Goal: Transaction & Acquisition: Purchase product/service

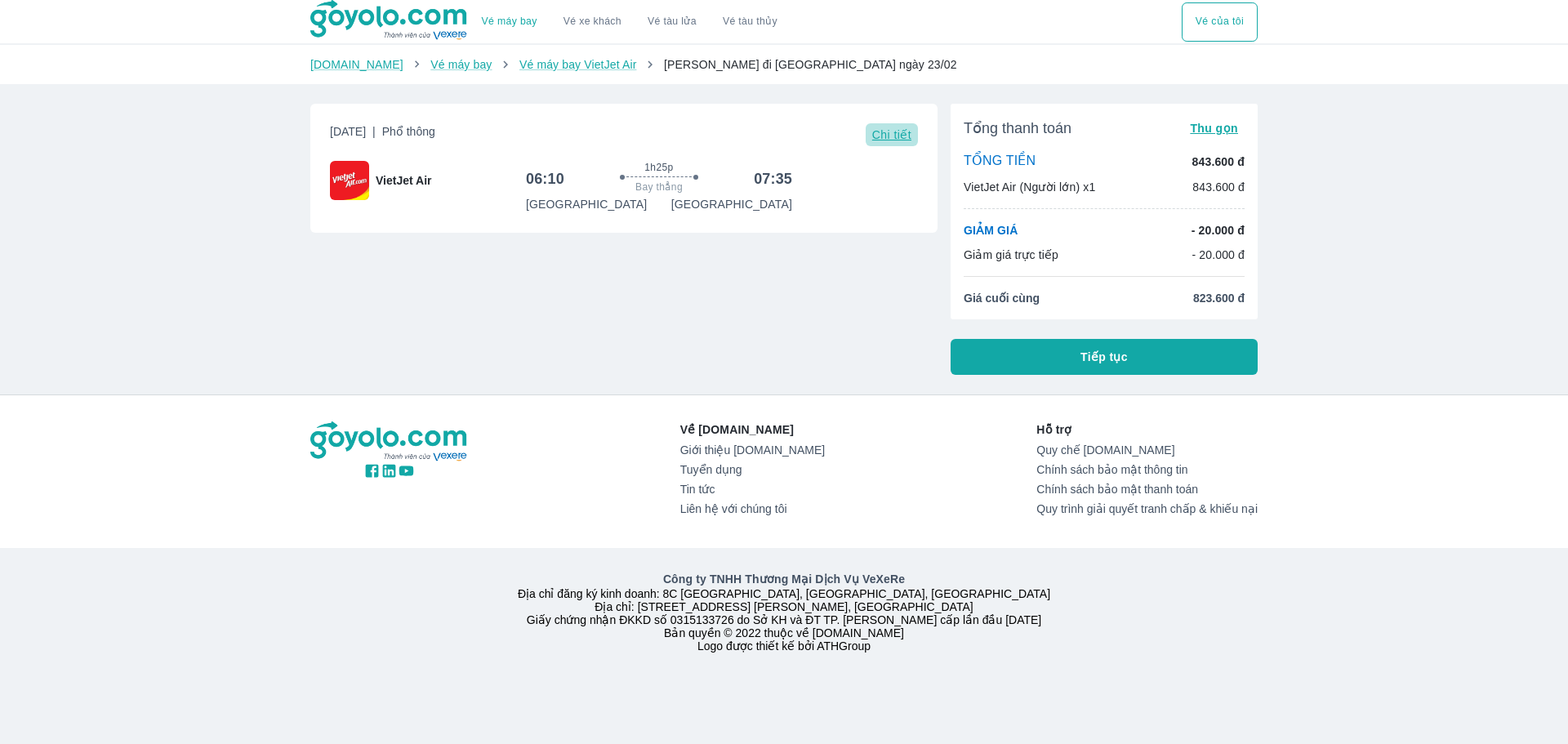
click at [885, 138] on span "Chi tiết" at bounding box center [892, 135] width 39 height 13
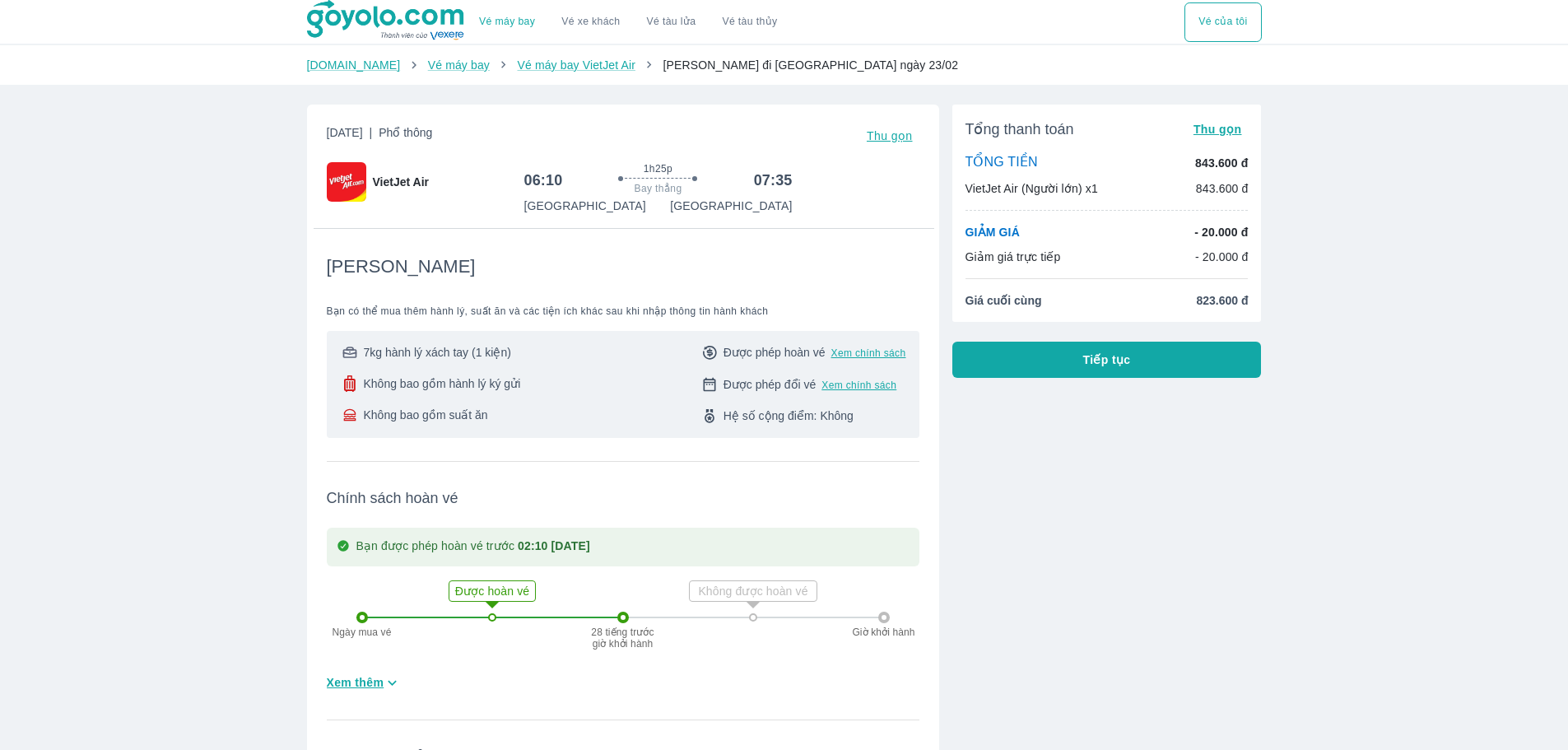
click at [1068, 370] on button "Tiếp tục" at bounding box center [1107, 359] width 309 height 36
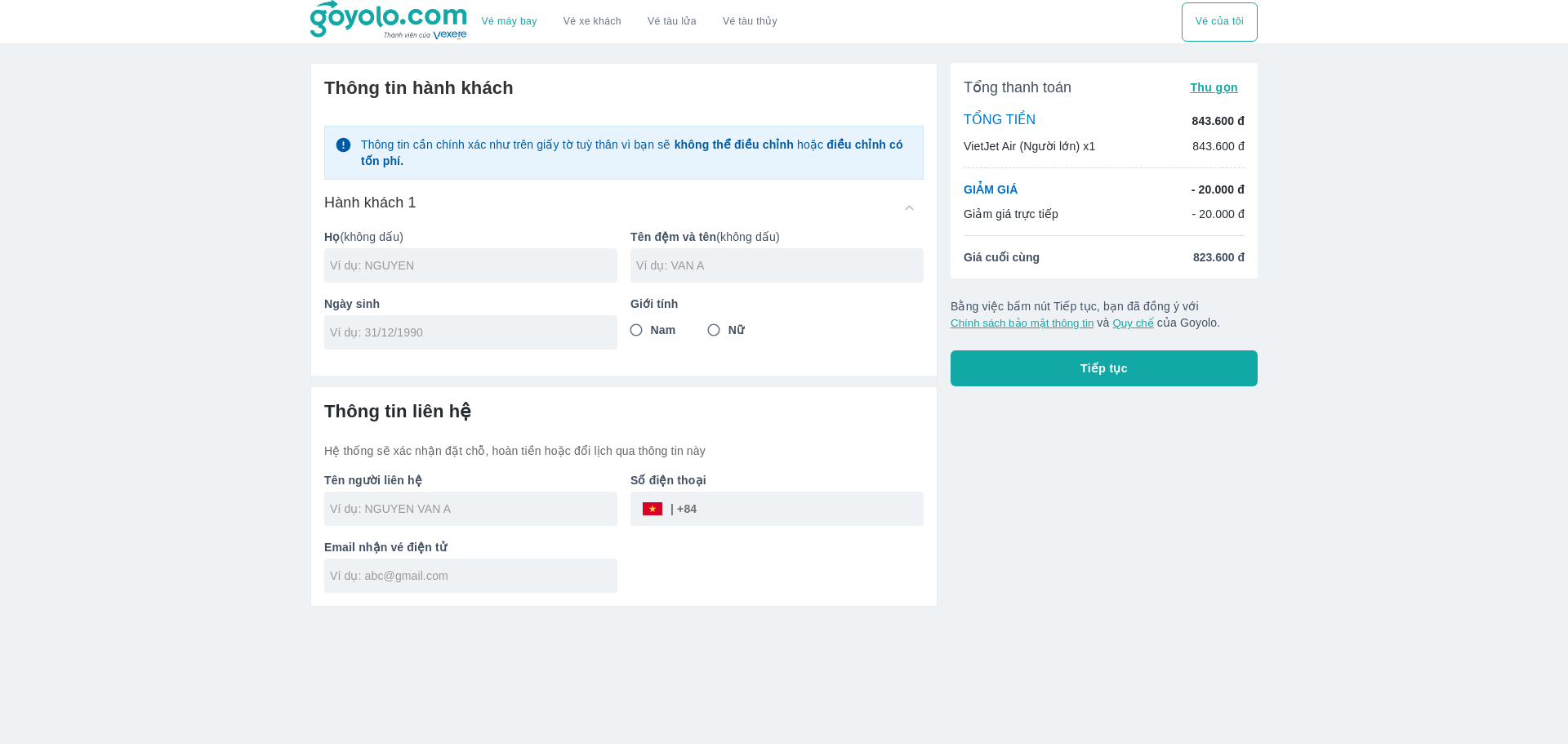
click at [509, 247] on div "Họ (không dấu)" at bounding box center [464, 249] width 306 height 67
click at [444, 268] on input "text" at bounding box center [474, 265] width 288 height 17
type input "LE"
type input "TRUYEN"
click at [398, 326] on input "tel" at bounding box center [466, 333] width 271 height 17
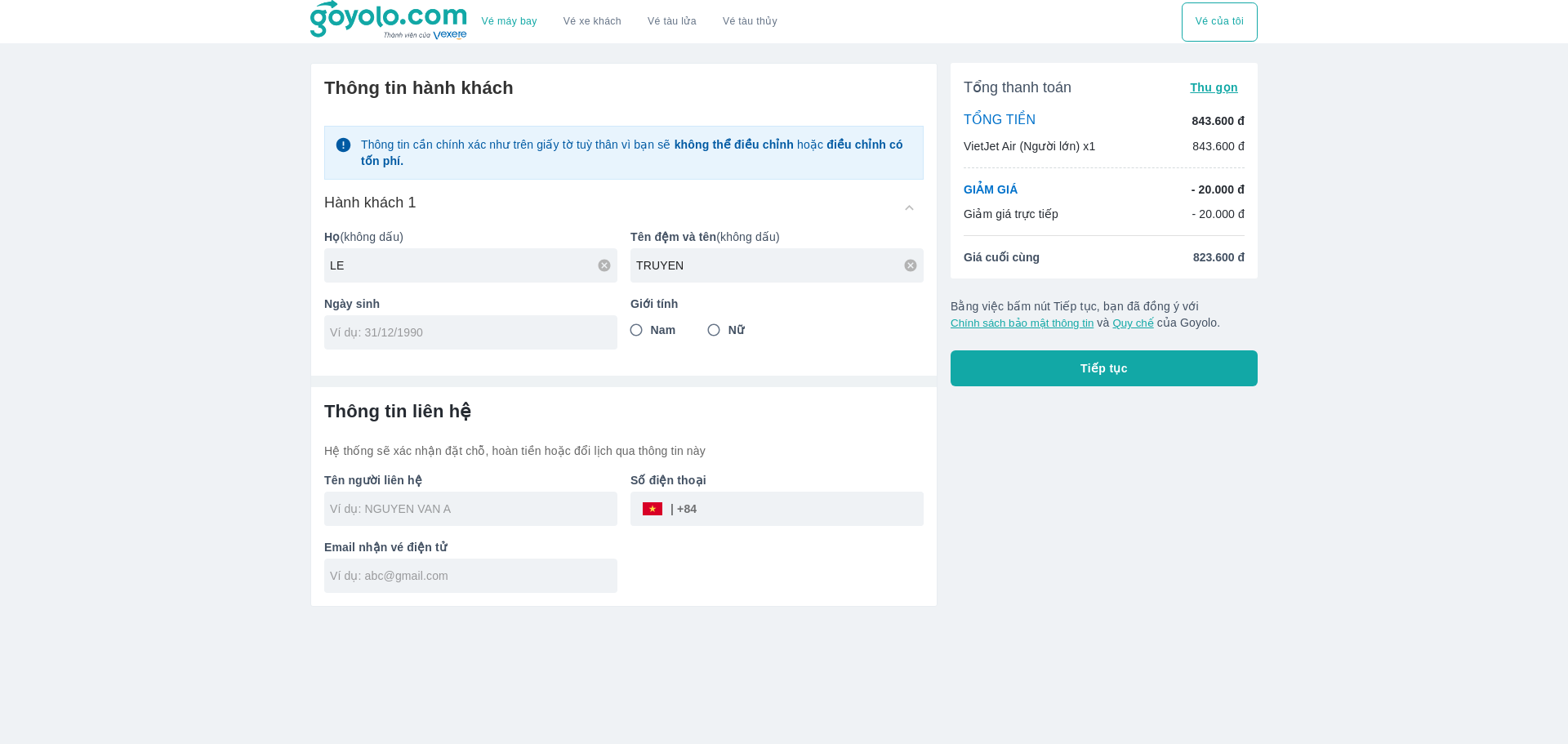
click at [490, 320] on div at bounding box center [471, 332] width 293 height 34
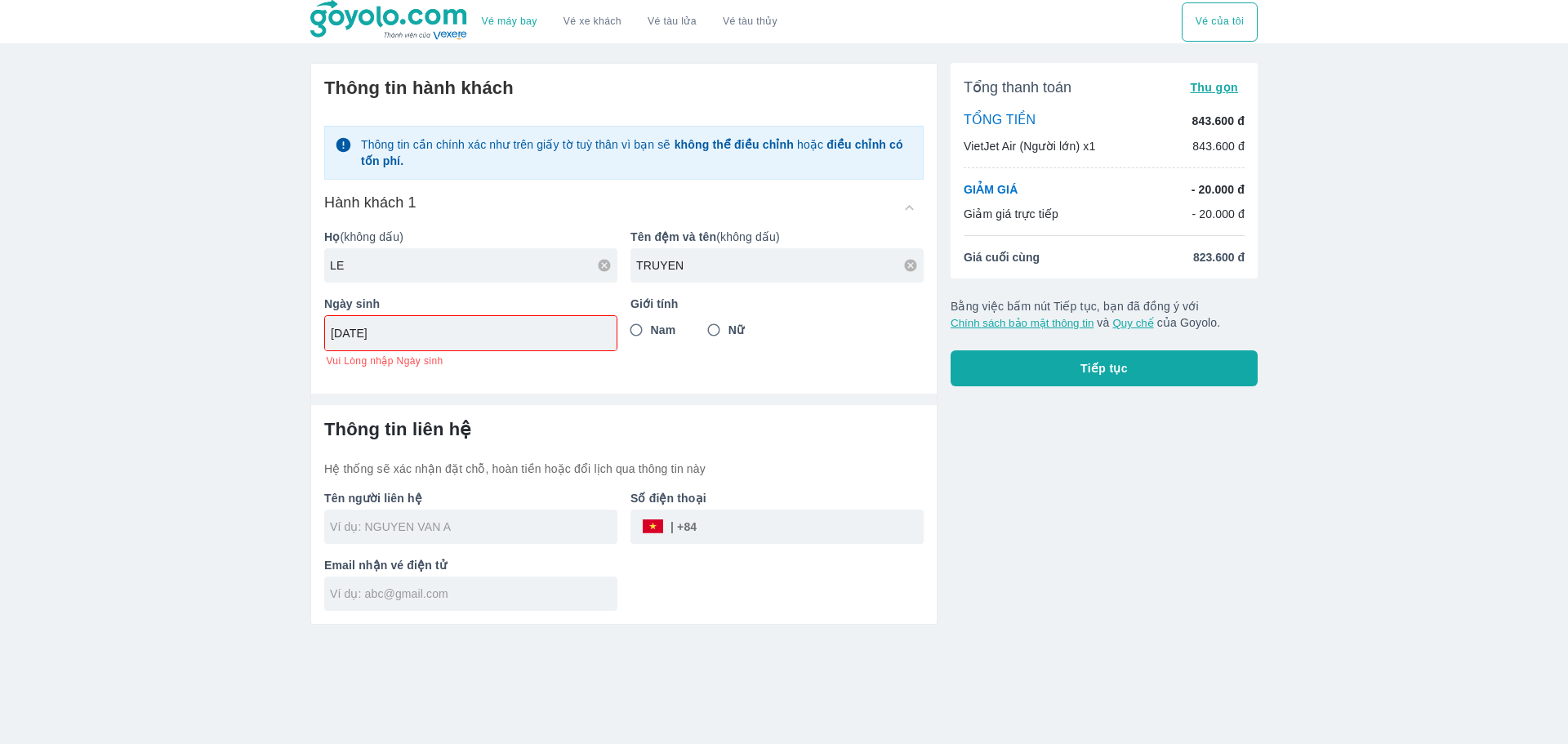
type input "10/11/1974"
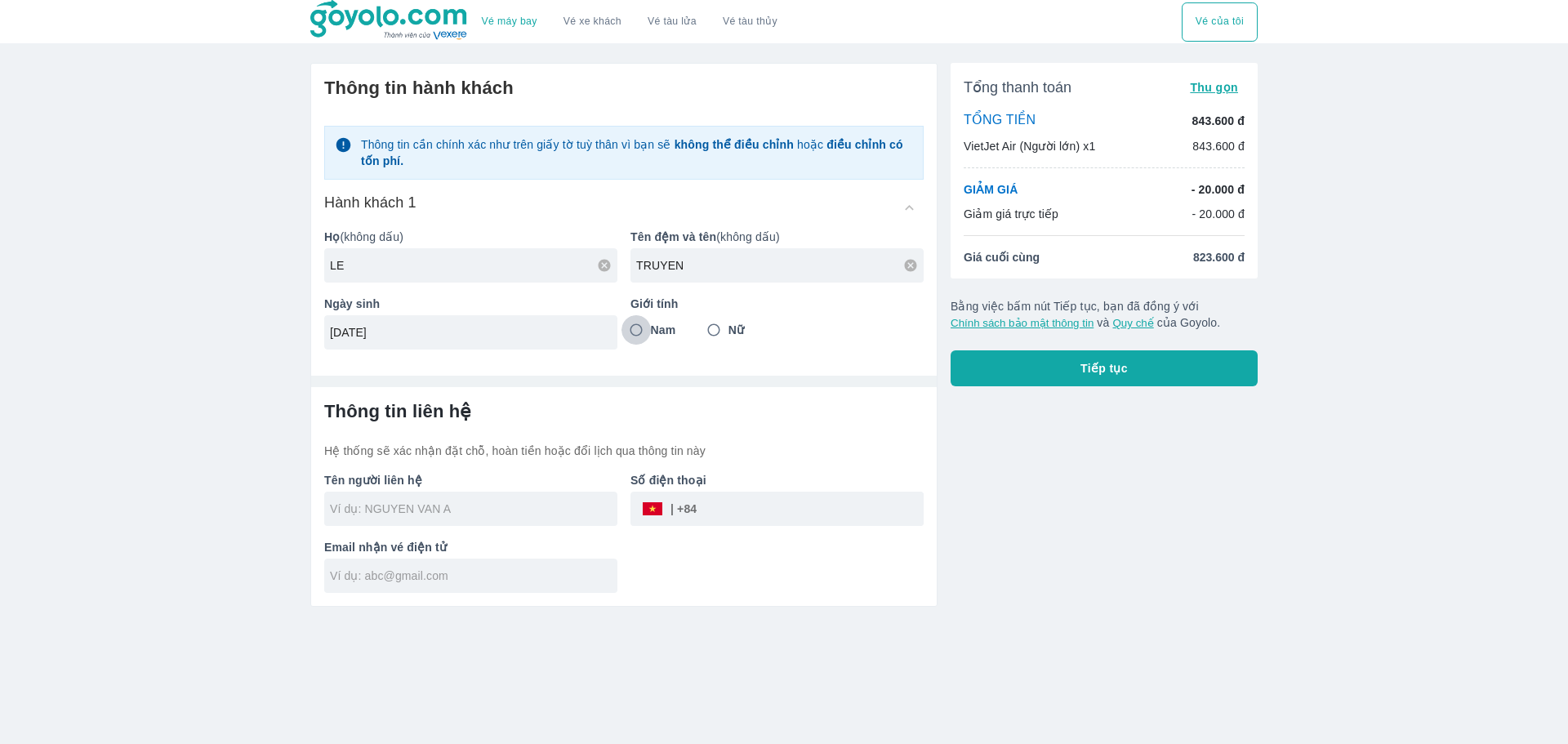
click at [638, 330] on input "Nam" at bounding box center [636, 330] width 29 height 29
radio input "true"
click at [460, 513] on input "text" at bounding box center [474, 509] width 288 height 17
type input "LE TRUYEN"
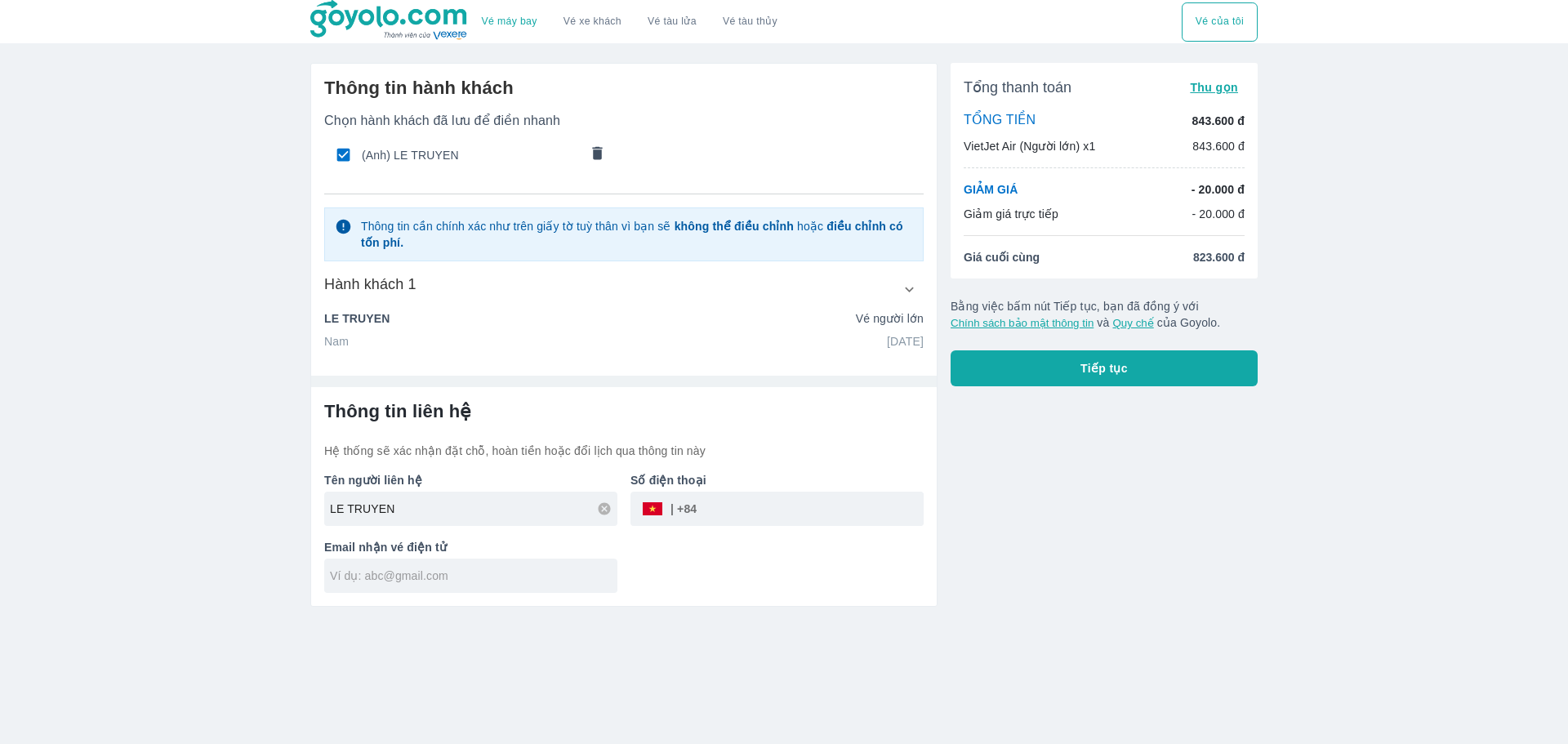
click at [742, 511] on input "tel" at bounding box center [809, 508] width 227 height 39
type input "944334452"
click at [467, 574] on input "text" at bounding box center [474, 576] width 288 height 17
type input "doanvotankhai@GMAIL.COM"
click at [1060, 371] on button "Tiếp tục" at bounding box center [1104, 368] width 307 height 36
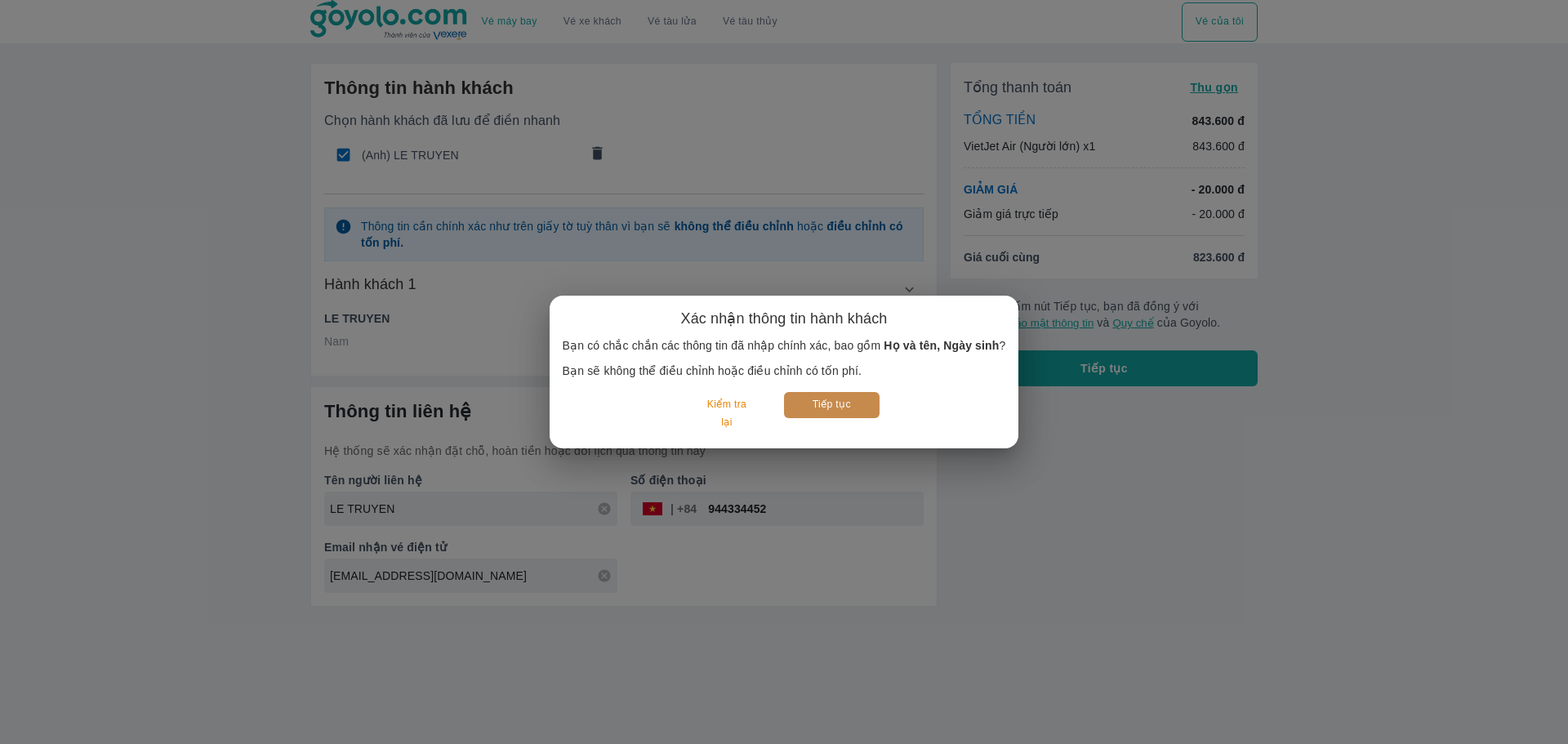
click at [819, 404] on button "Tiếp tục" at bounding box center [832, 404] width 96 height 25
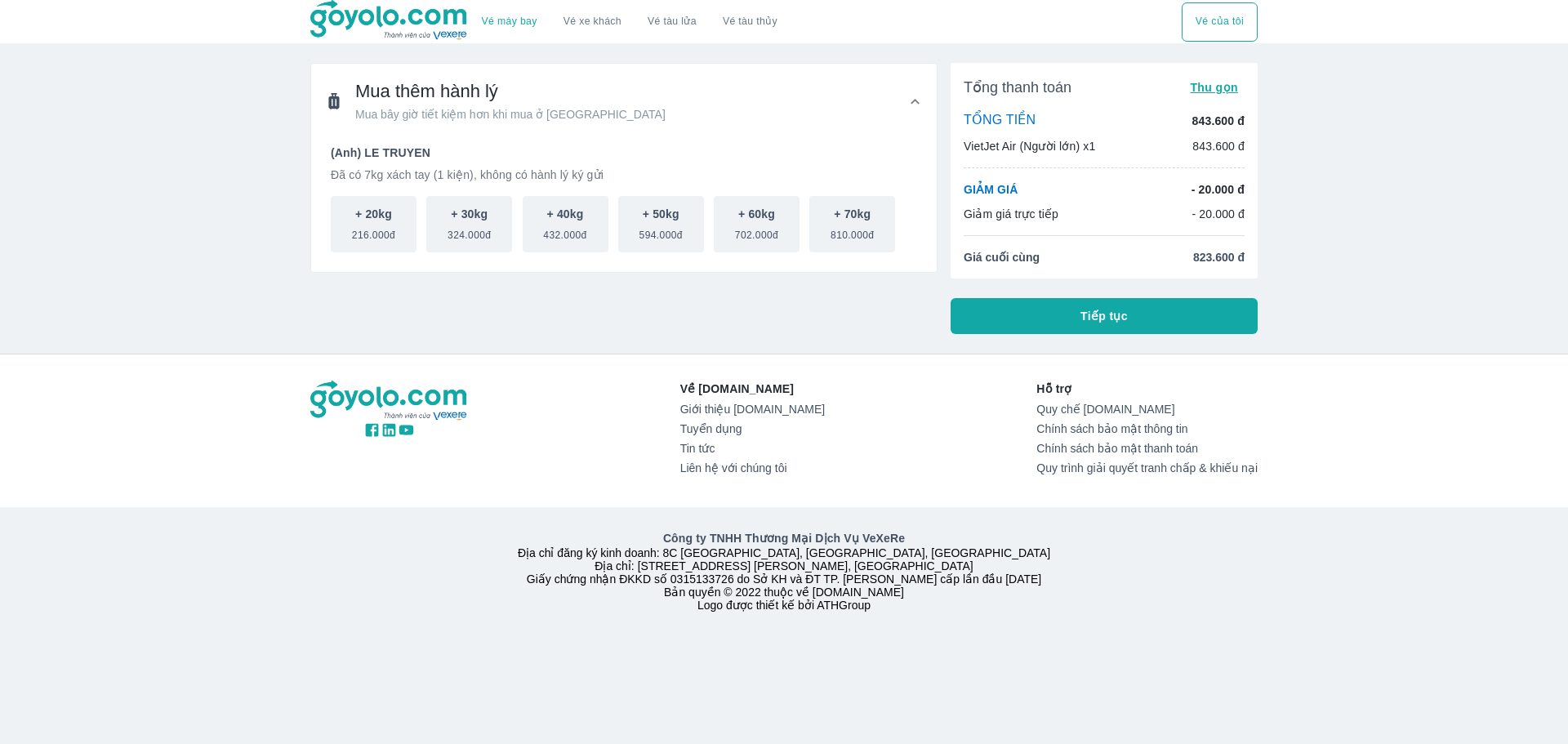
drag, startPoint x: 1118, startPoint y: 310, endPoint x: 1090, endPoint y: 310, distance: 28.0
click at [1119, 310] on span "Tiếp tục" at bounding box center [1104, 316] width 47 height 17
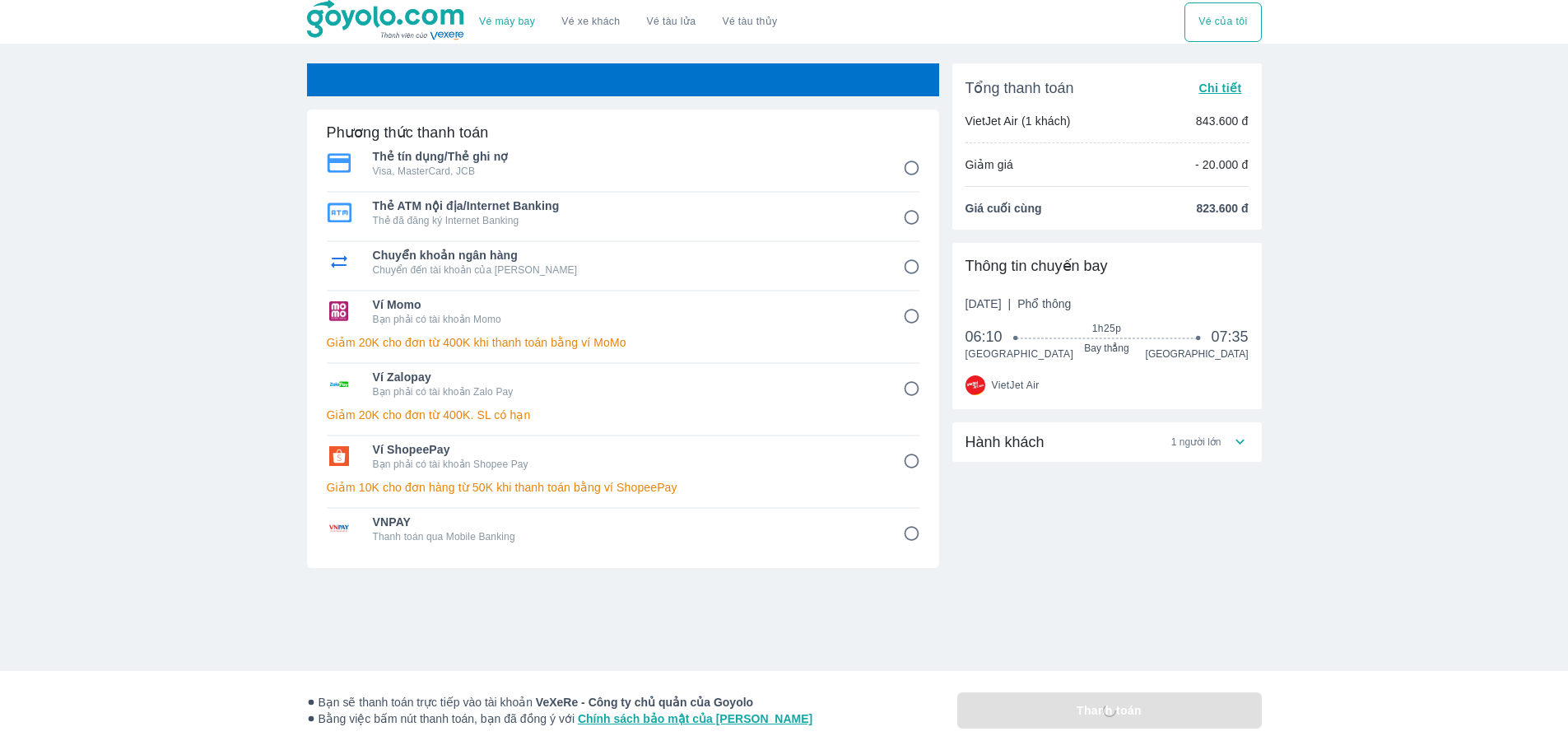
click at [1203, 437] on span "1 người lớn" at bounding box center [1197, 442] width 50 height 13
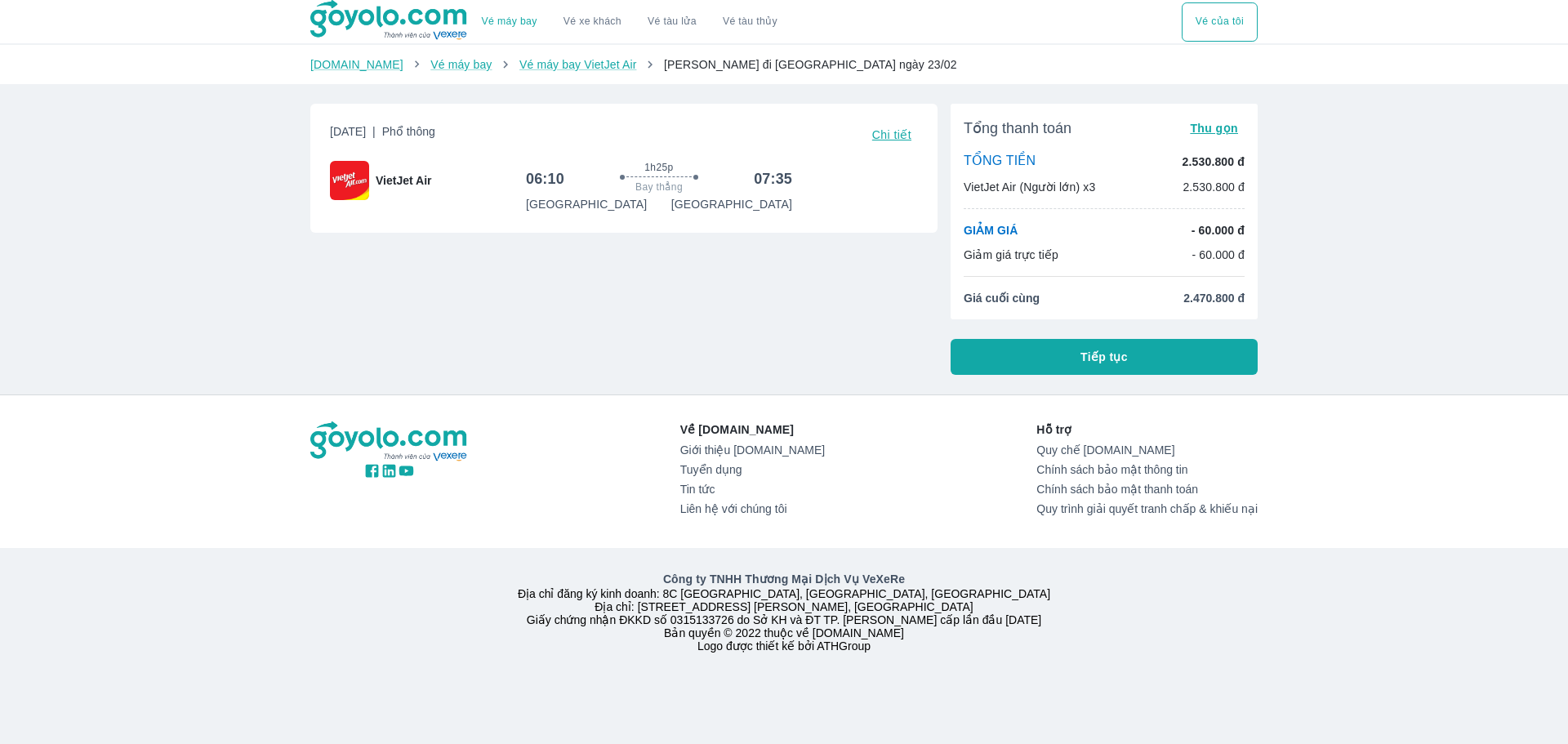
click at [997, 352] on button "Tiếp tục" at bounding box center [1104, 356] width 307 height 36
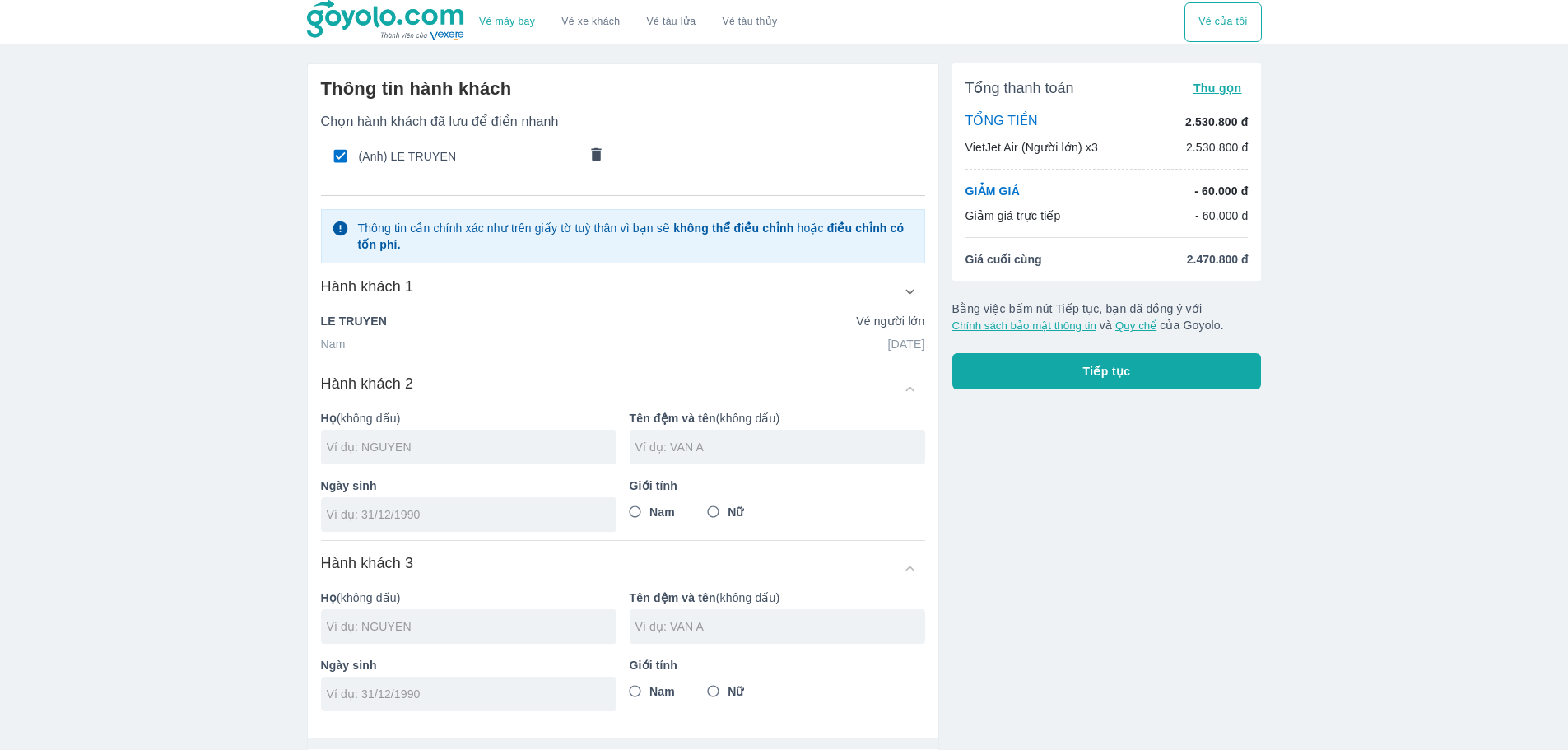
click at [539, 334] on div "LE TRUYEN Vé người lớn" at bounding box center [623, 324] width 605 height 23
click at [598, 363] on div "Chọn hành khách đã lưu để điền nhanh (Anh) LE TRUYEN Thông tin cần chính xác nh…" at bounding box center [623, 412] width 605 height 598
click at [905, 291] on icon "button" at bounding box center [910, 292] width 18 height 18
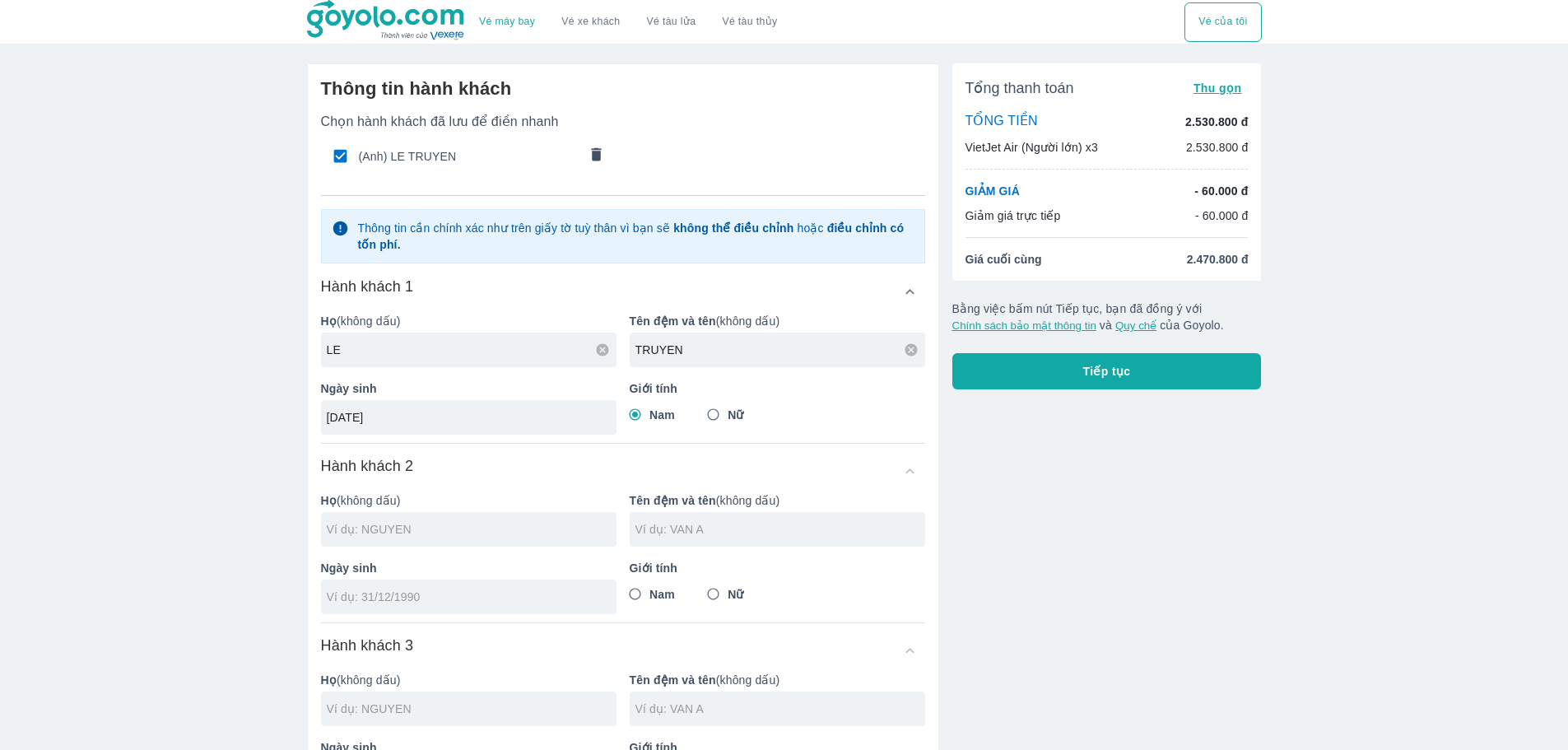
drag, startPoint x: 727, startPoint y: 343, endPoint x: 404, endPoint y: 314, distance: 324.3
click at [408, 315] on div "Họ (không dấu) LE Tên đệm và tên (không dấu) TRUYEN Ngày sinh 10/11/1974 Giới t…" at bounding box center [616, 367] width 617 height 135
type input "TUAN"
drag, startPoint x: 423, startPoint y: 409, endPoint x: 14, endPoint y: 409, distance: 409.0
click at [23, 409] on div "Vé máy bay Vé xe khách Vé tàu lửa Vé tàu thủy Vé của tôi Thông tin hành khách C…" at bounding box center [784, 527] width 1568 height 1054
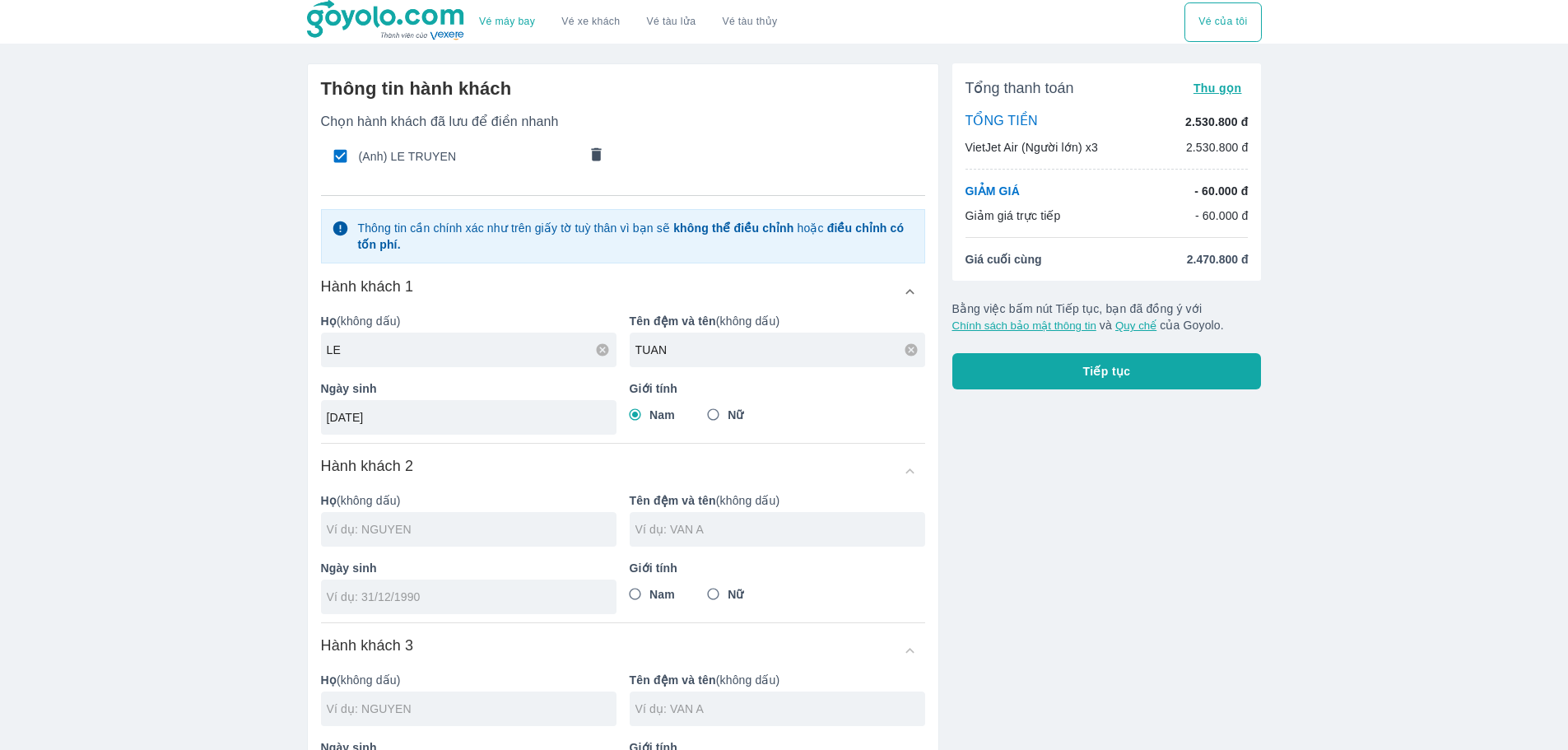
type input "25/03/1973"
click at [406, 529] on input "text" at bounding box center [472, 529] width 290 height 17
checkbox input "false"
type input "LE TUAN"
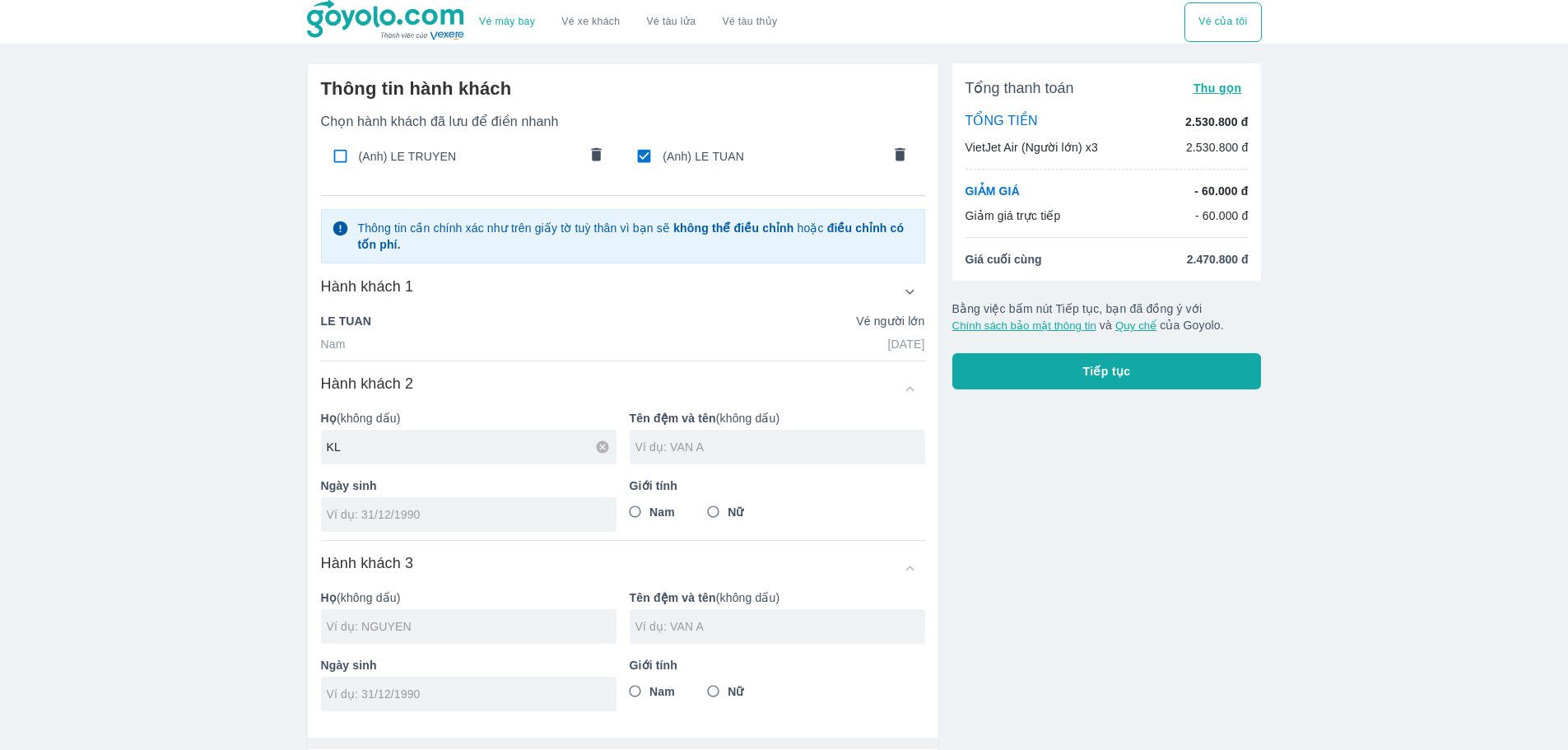
type input "K"
click at [412, 446] on input "LE THI TUYN" at bounding box center [472, 447] width 290 height 17
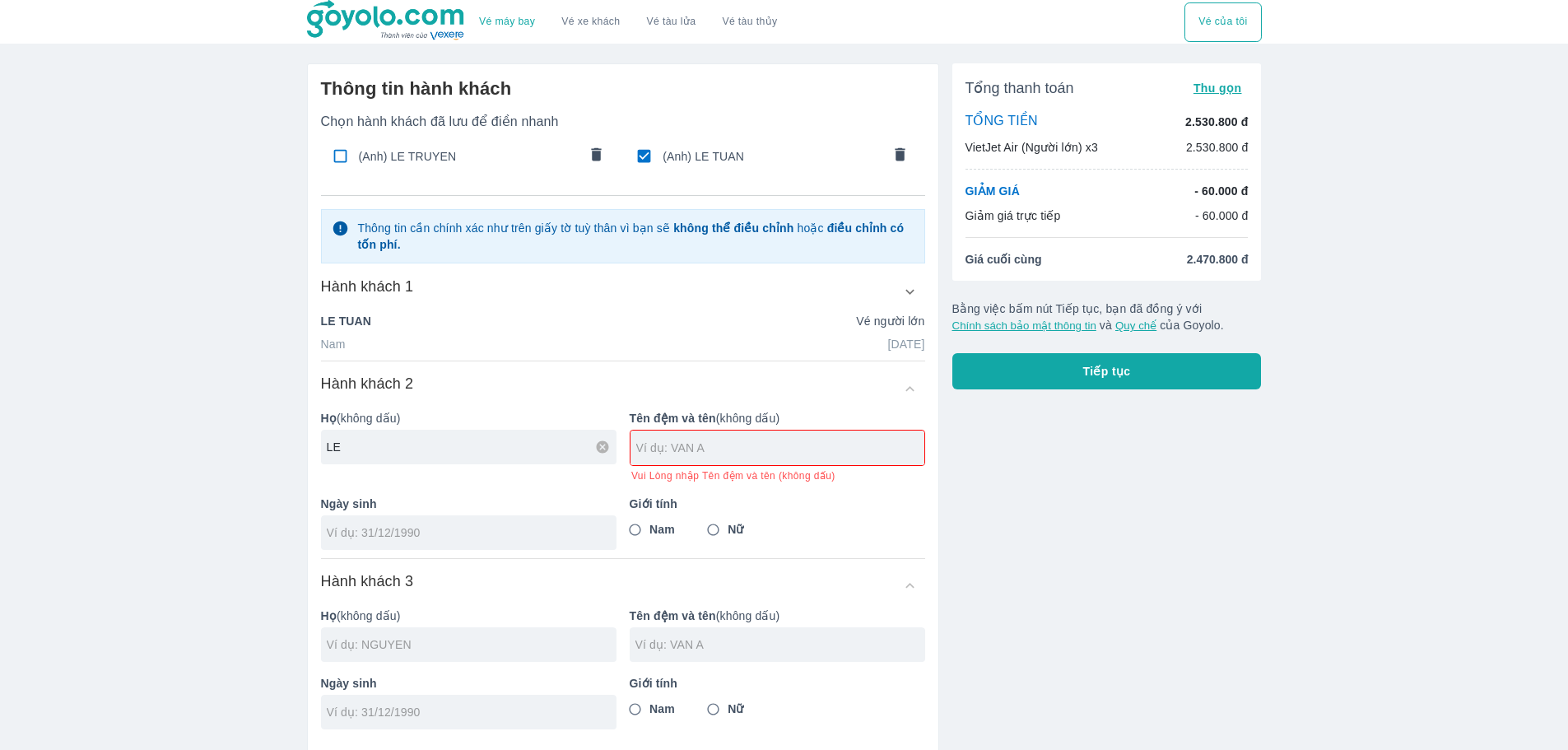
type input "LE"
type input "THI TUYN"
click at [389, 524] on div at bounding box center [469, 533] width 295 height 34
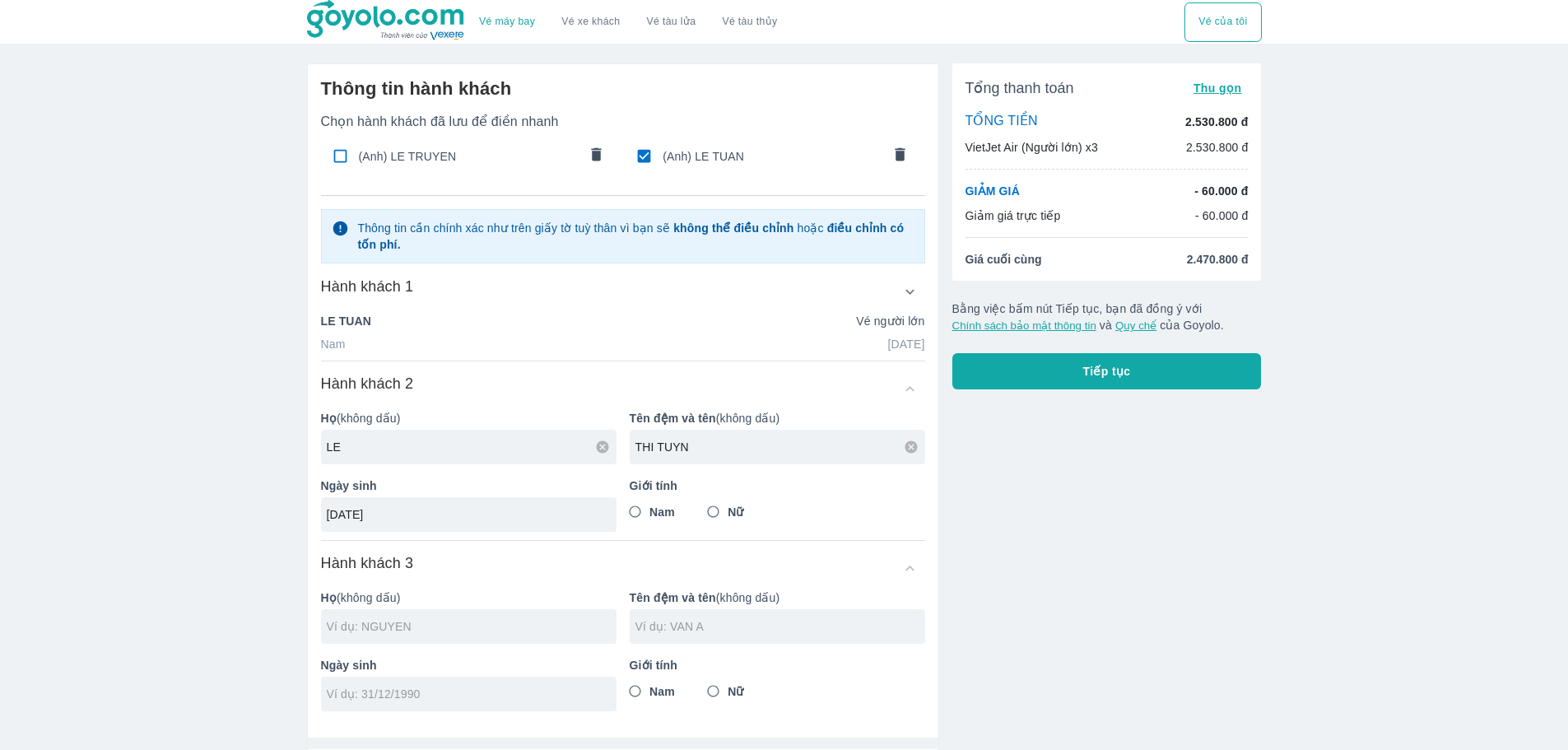
type input "01/01/1978"
click at [729, 515] on span "Nữ" at bounding box center [735, 513] width 16 height 17
click at [729, 515] on input "Nữ" at bounding box center [714, 512] width 29 height 29
radio input "true"
click at [405, 621] on input "text" at bounding box center [472, 627] width 290 height 17
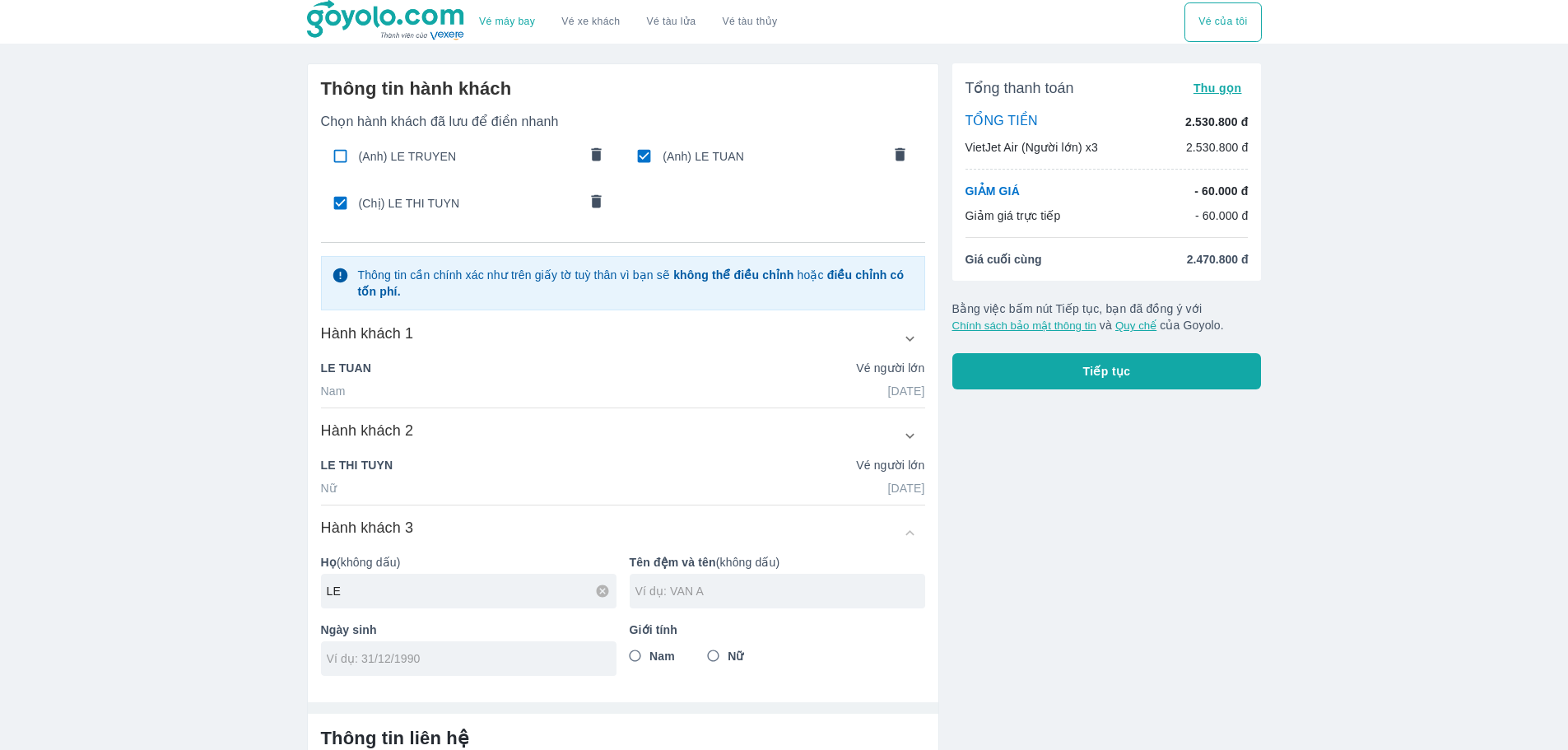
click at [437, 570] on p "Họ (không dấu)" at bounding box center [469, 563] width 295 height 17
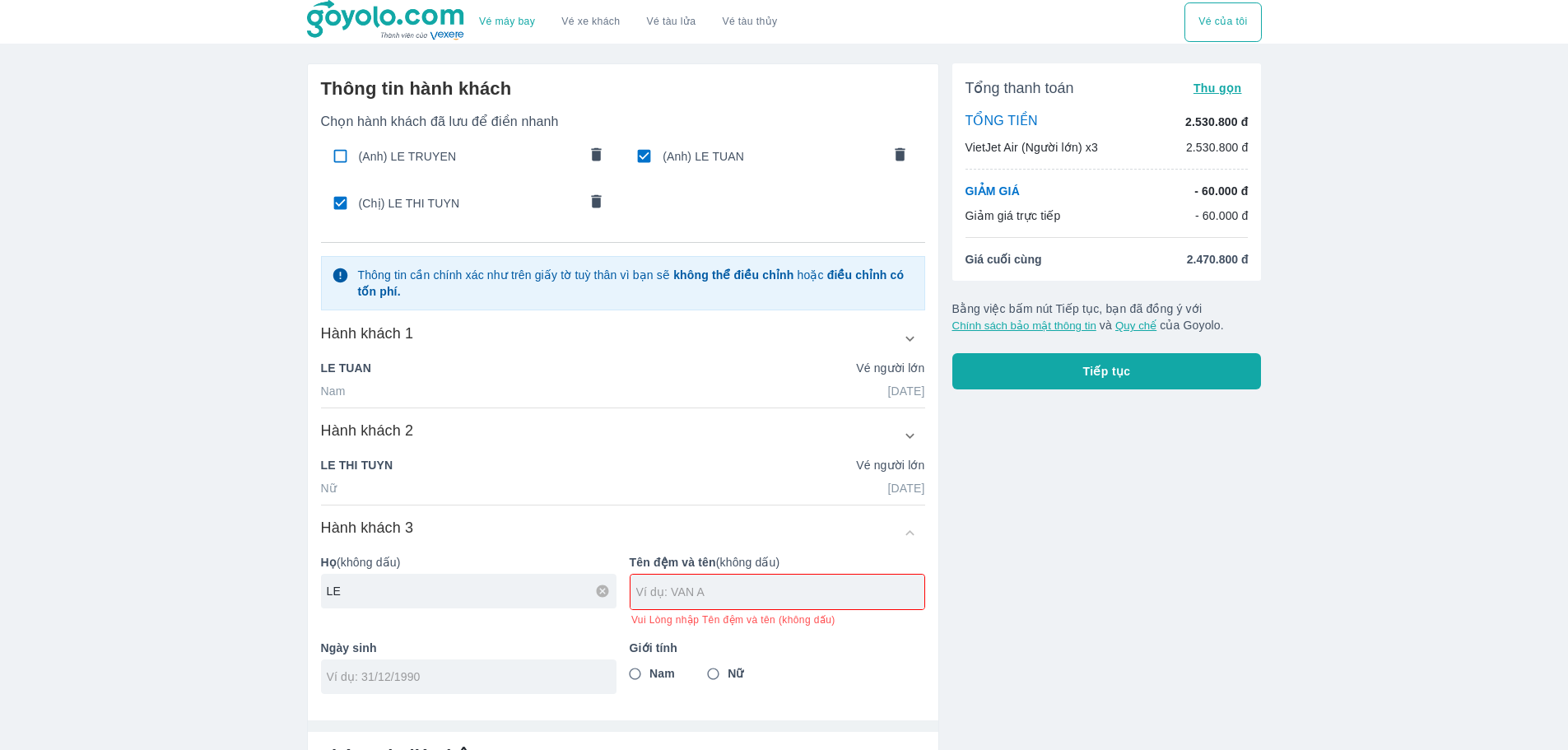
click at [431, 588] on input "LE" at bounding box center [472, 591] width 290 height 17
type input "LE"
type input "THI TRANG"
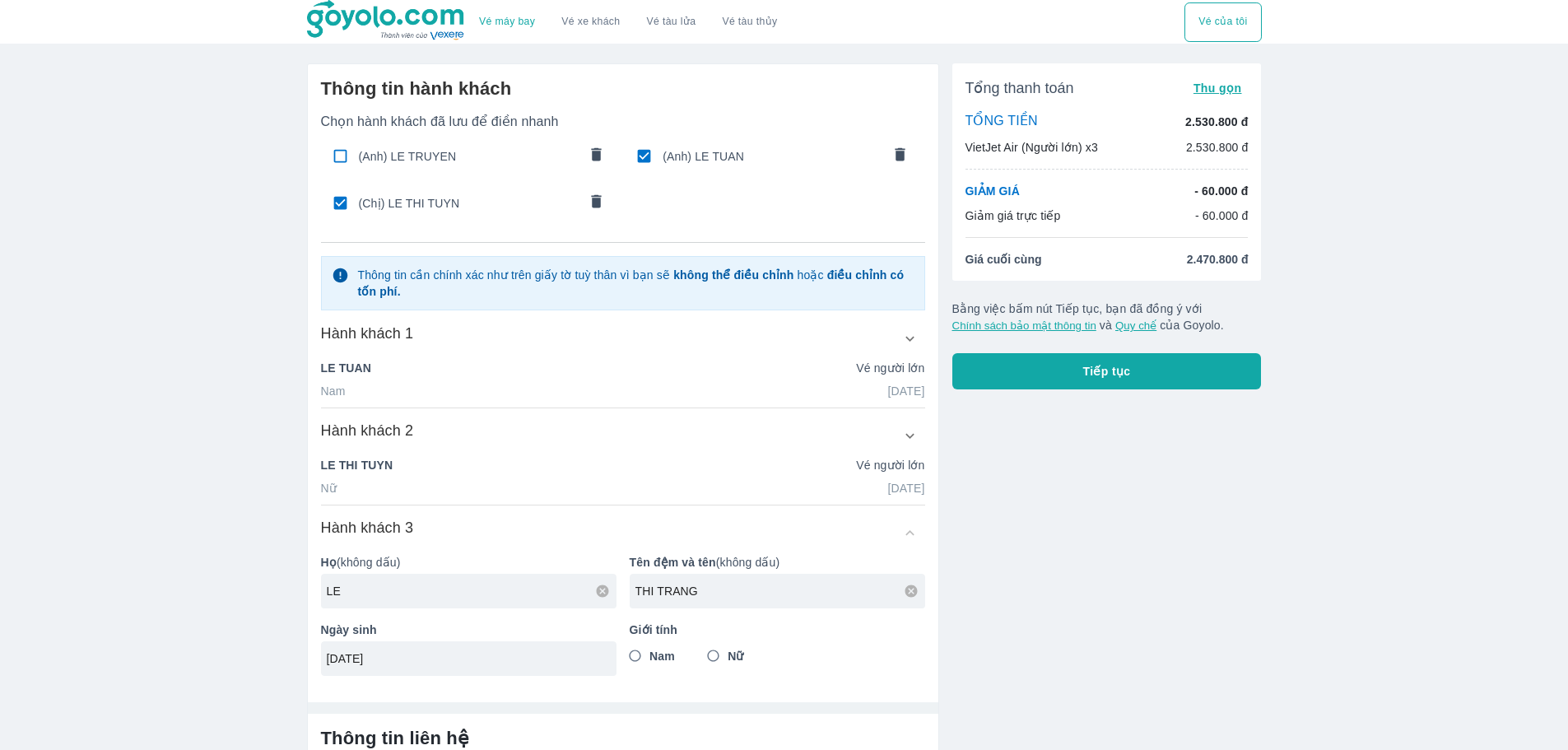
type input "19/03/1974"
click at [722, 651] on input "Nữ" at bounding box center [714, 656] width 29 height 29
radio input "true"
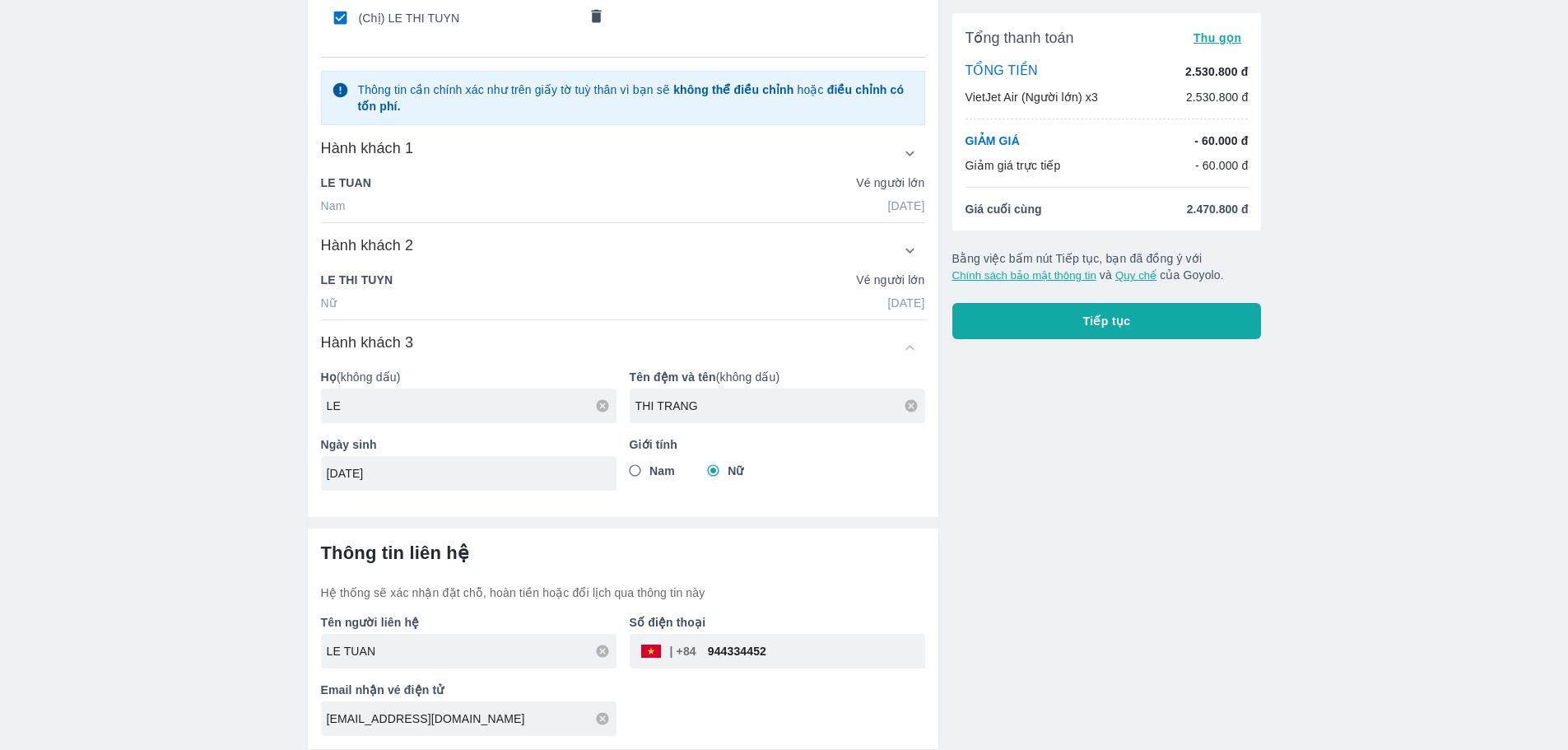
drag, startPoint x: 449, startPoint y: 645, endPoint x: 252, endPoint y: 622, distance: 198.3
click at [252, 622] on div "Vé máy bay Vé xe khách Vé tàu lửa Vé tàu thủy Vé của tôi Thông tin hành khách C…" at bounding box center [784, 282] width 1568 height 935
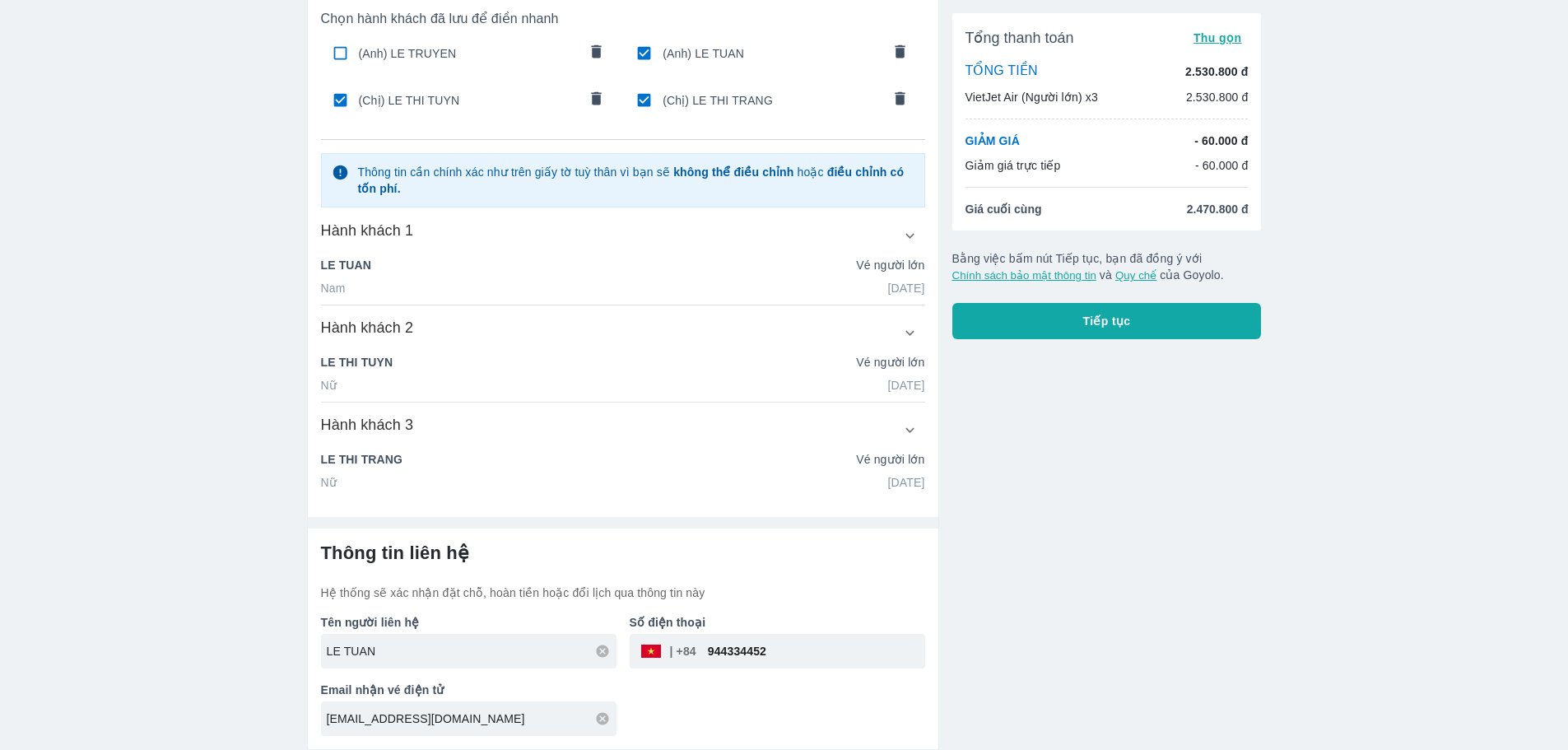
scroll to position [104, 0]
type input "DOAN VO TAN KHAI"
drag, startPoint x: 783, startPoint y: 646, endPoint x: 674, endPoint y: 657, distance: 109.6
click at [674, 657] on div "​ 943436043" at bounding box center [777, 651] width 295 height 34
type input "943436043"
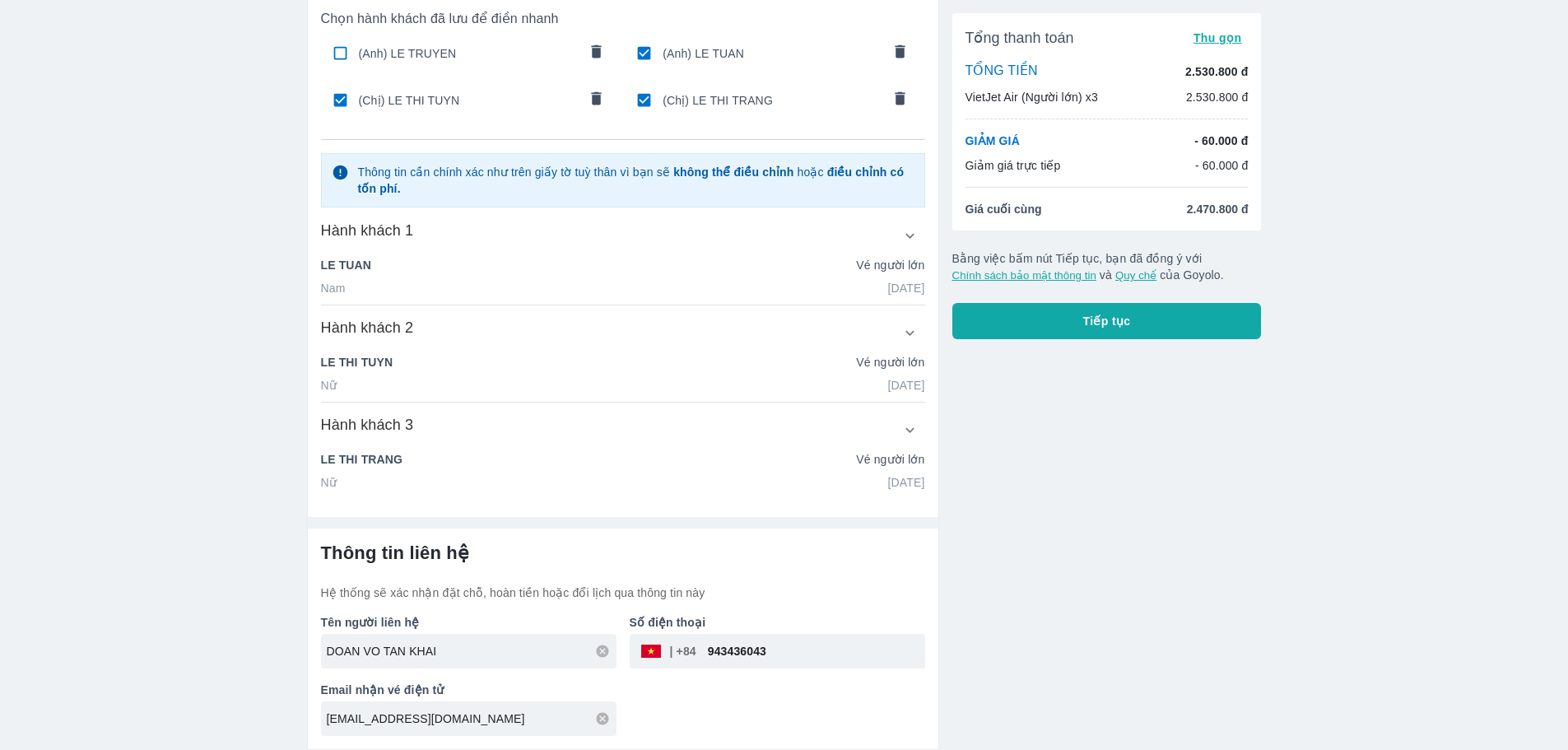
drag, startPoint x: 517, startPoint y: 663, endPoint x: 160, endPoint y: 654, distance: 357.1
click at [164, 654] on div "Vé máy bay Vé xe khách Vé tàu lửa Vé tàu thủy Vé của tôi Thông tin hành khách C…" at bounding box center [784, 323] width 1568 height 853
click at [463, 669] on div "Email nhận vé điện tử doanvotankhai@GMAIL.COM" at bounding box center [462, 702] width 309 height 68
drag, startPoint x: 471, startPoint y: 659, endPoint x: 365, endPoint y: 652, distance: 106.2
click at [360, 652] on input "DOAN VO TAN KHAI" at bounding box center [472, 652] width 290 height 17
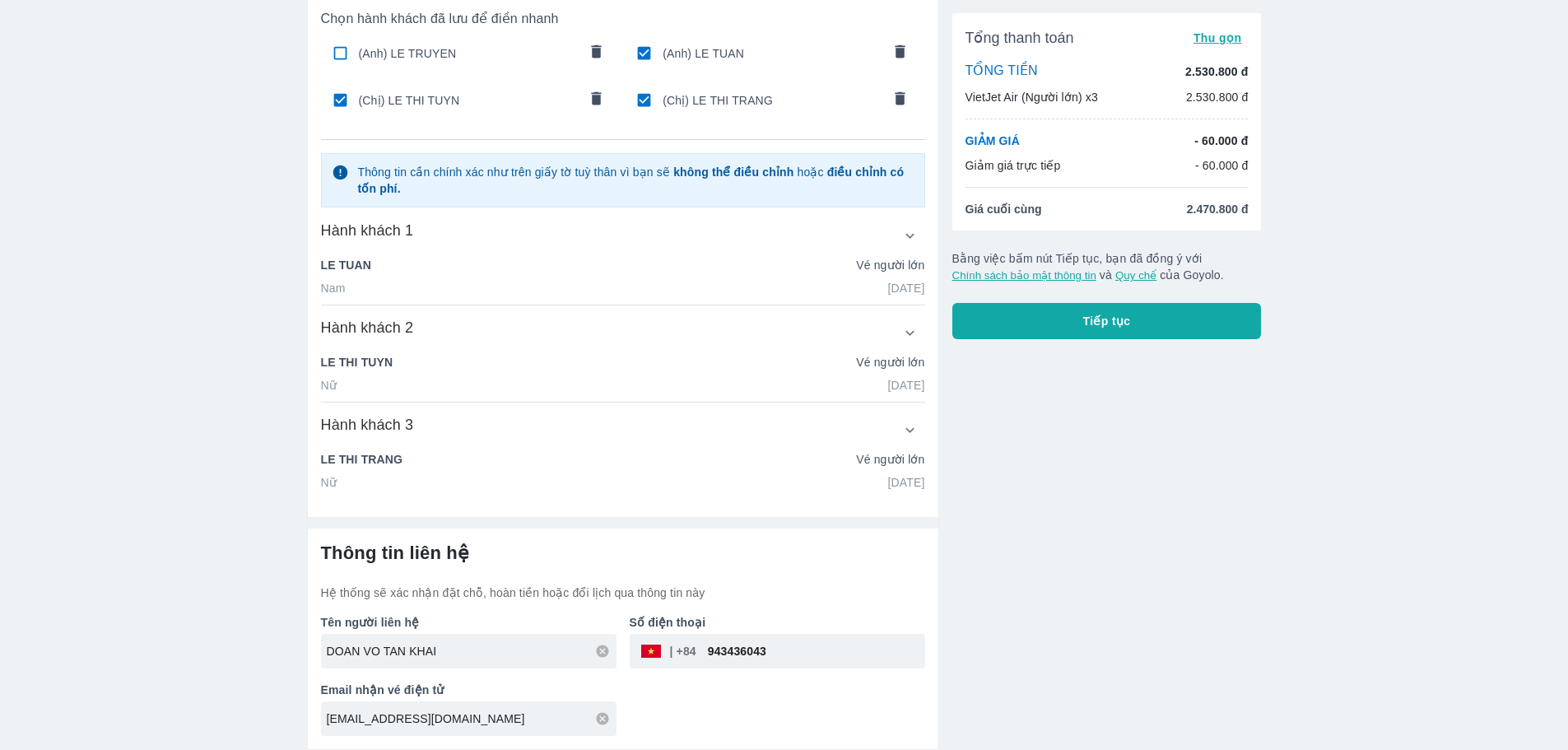
click at [604, 650] on icon at bounding box center [603, 651] width 13 height 13
type input "LE TRUYEN"
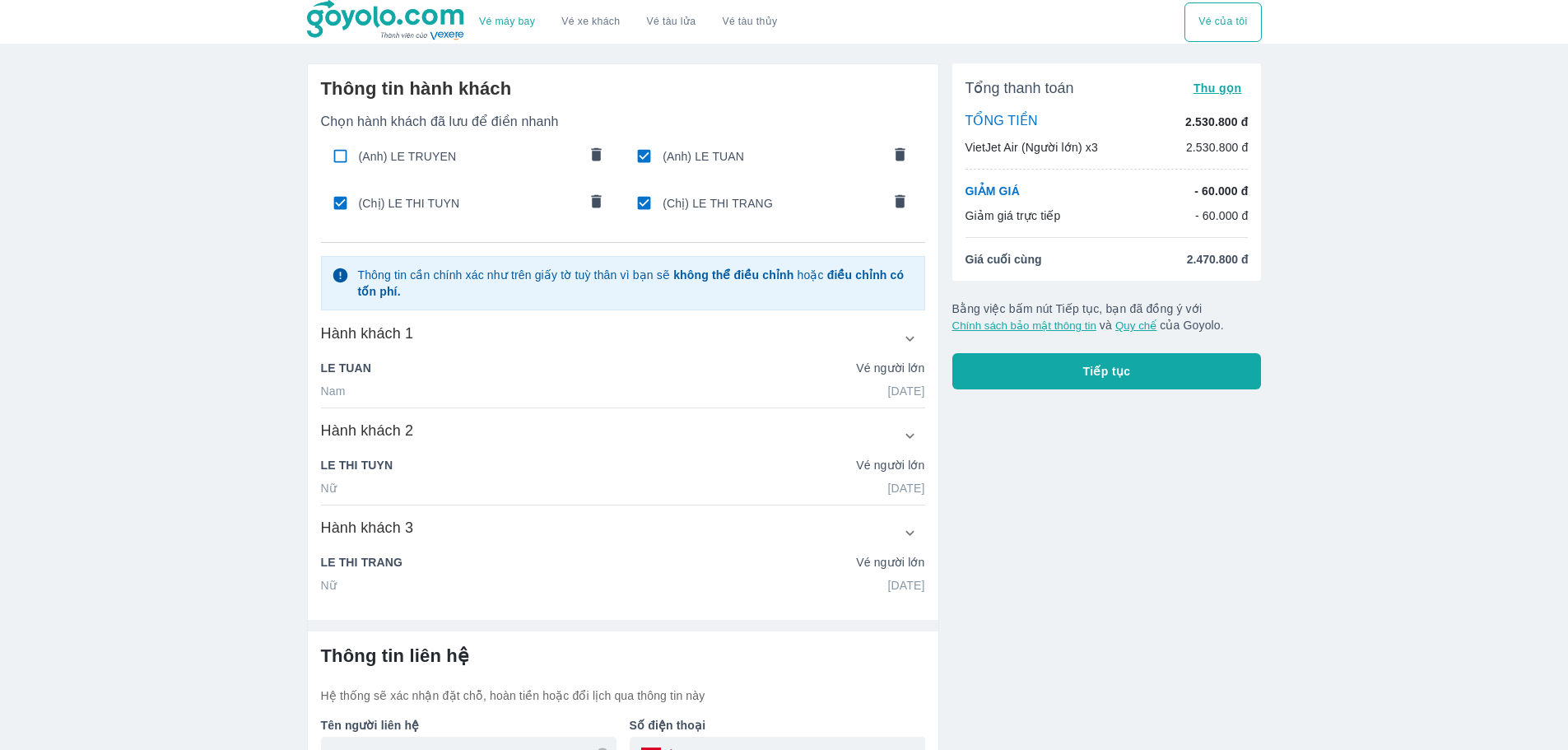
type input "944334452"
click at [1083, 491] on div "Tổng thanh toán Thu gọn TỔNG TIỀN 2.530.800 đ VietJet Air (Người lớn) x3 2.530.…" at bounding box center [1100, 451] width 323 height 803
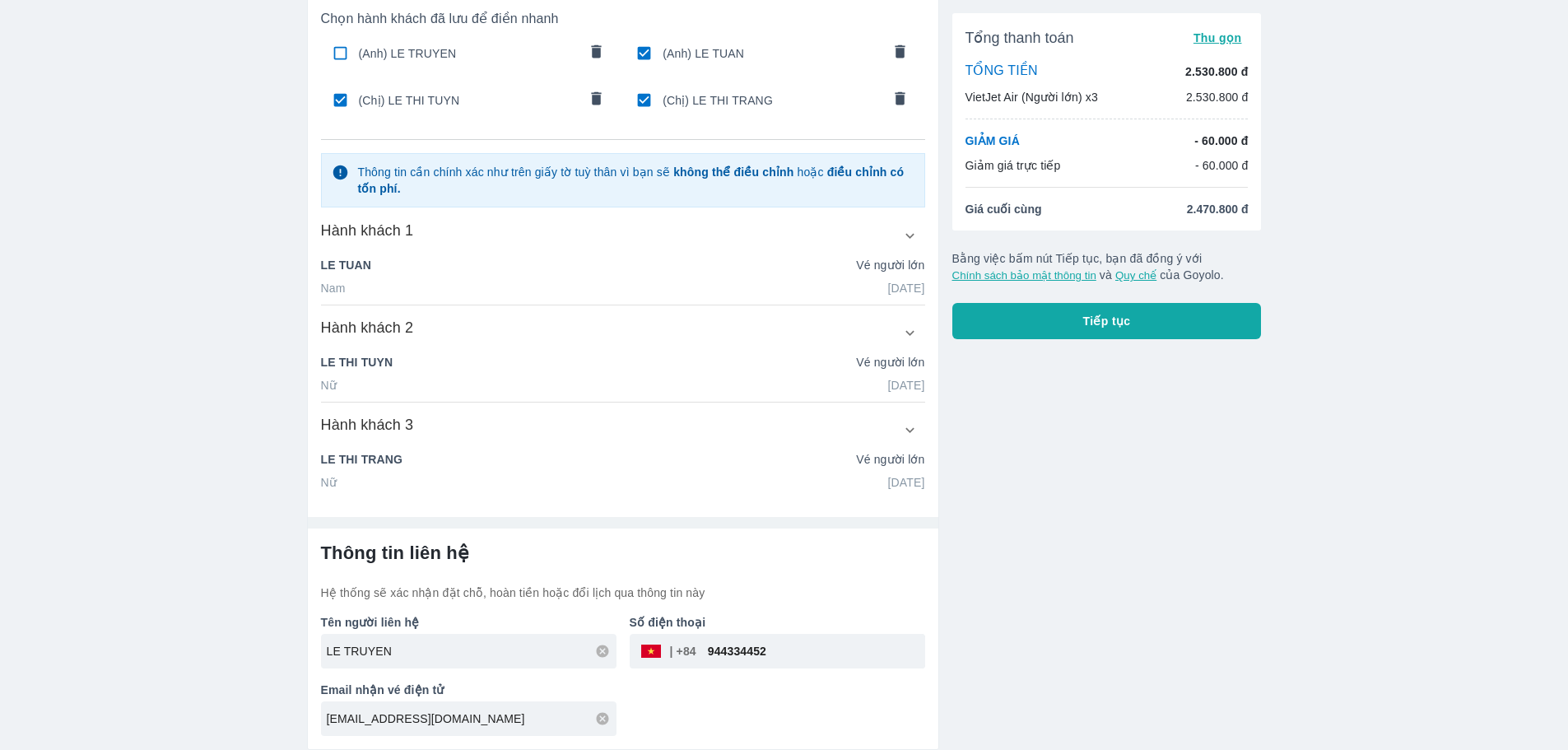
click at [1113, 337] on button "Tiếp tục" at bounding box center [1107, 320] width 309 height 36
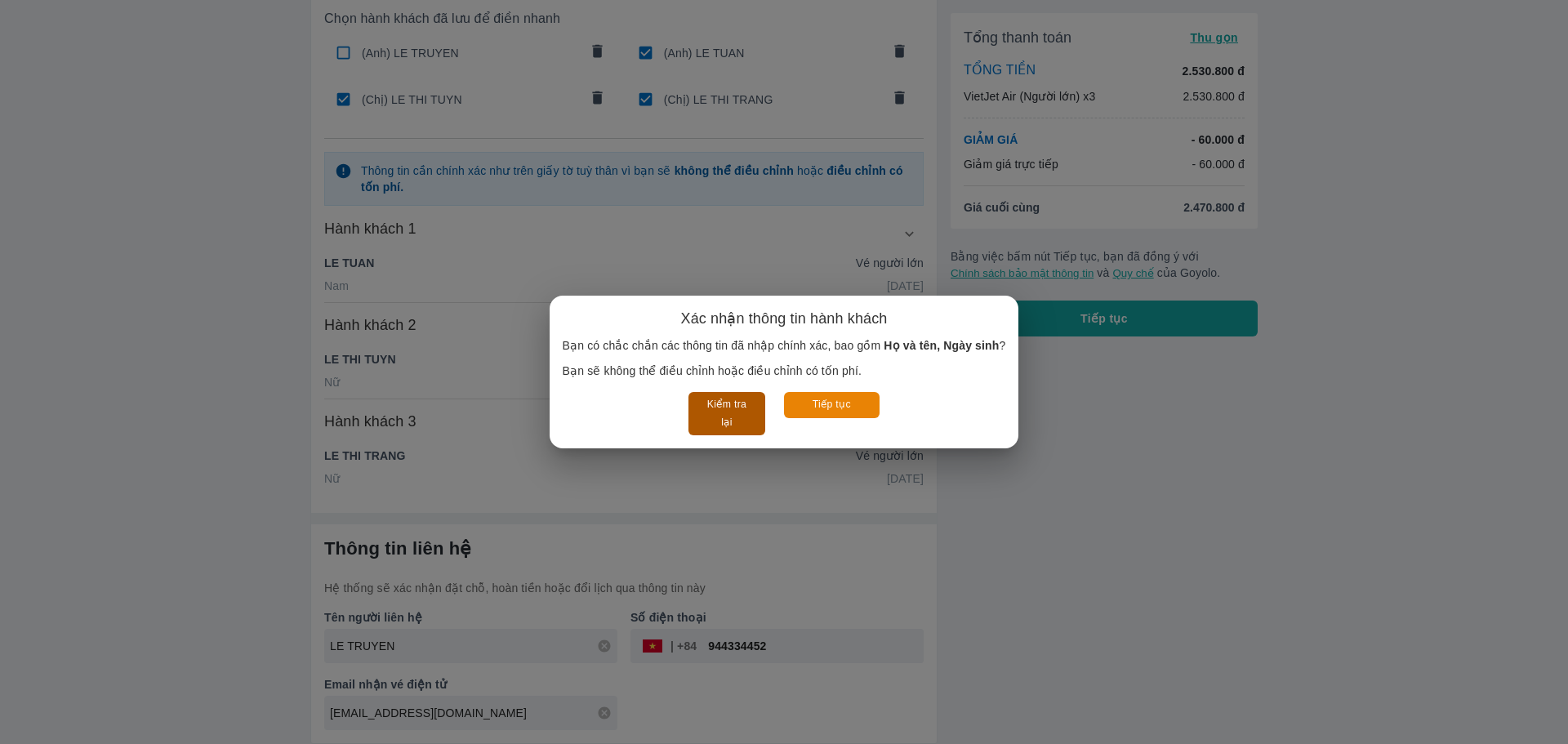
click at [734, 406] on button "Kiểm tra lại" at bounding box center [726, 414] width 76 height 43
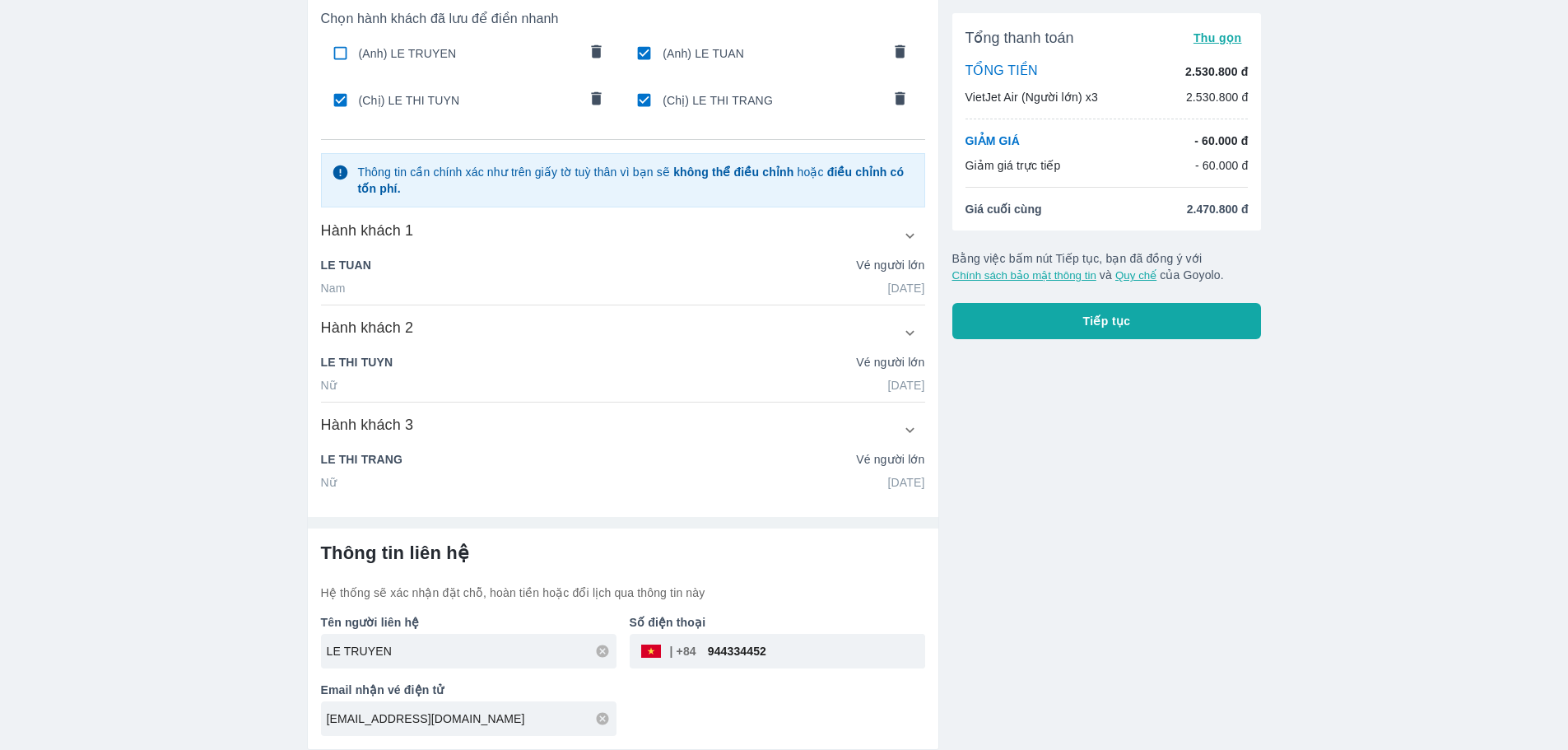
scroll to position [0, 0]
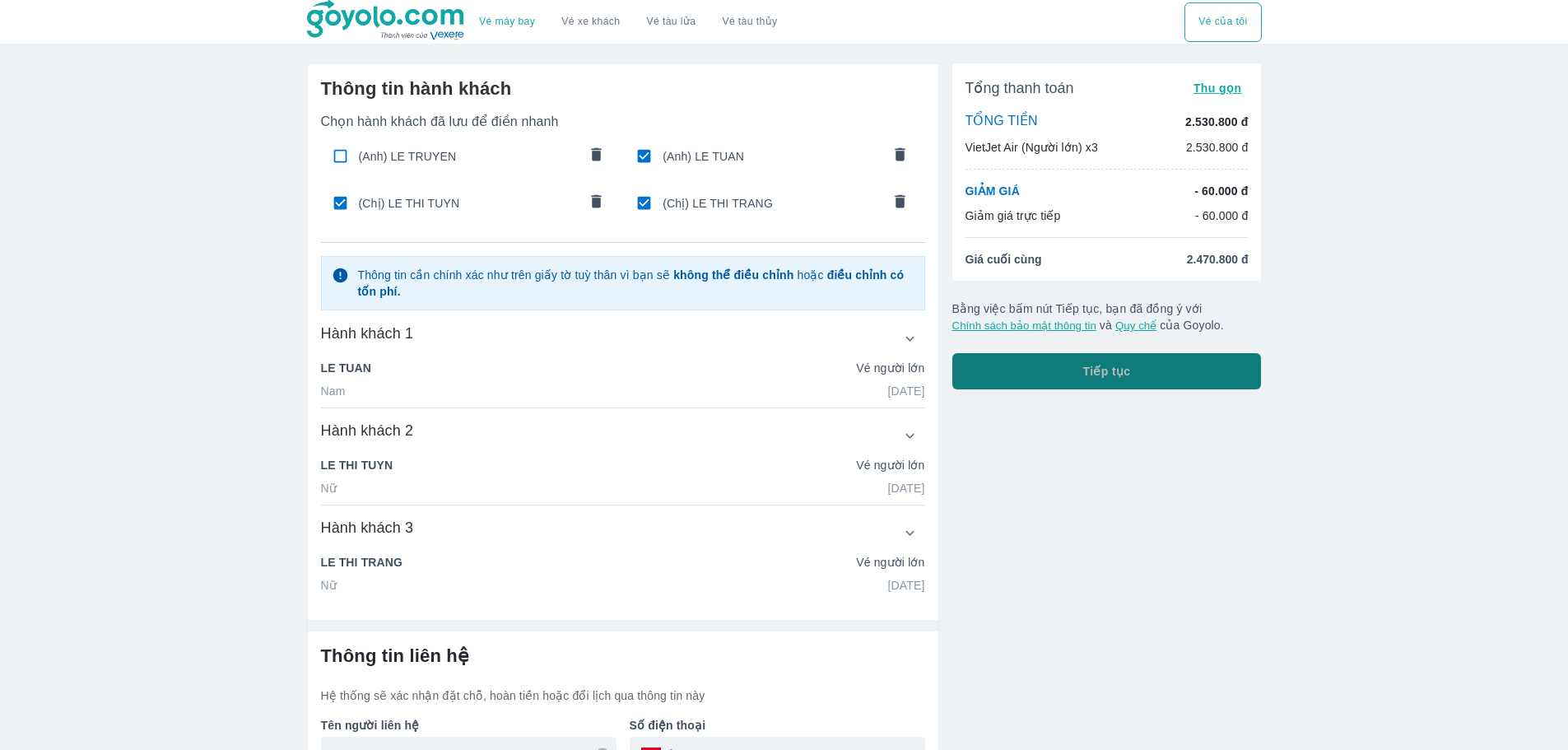
click at [1094, 383] on button "Tiếp tục" at bounding box center [1107, 371] width 309 height 36
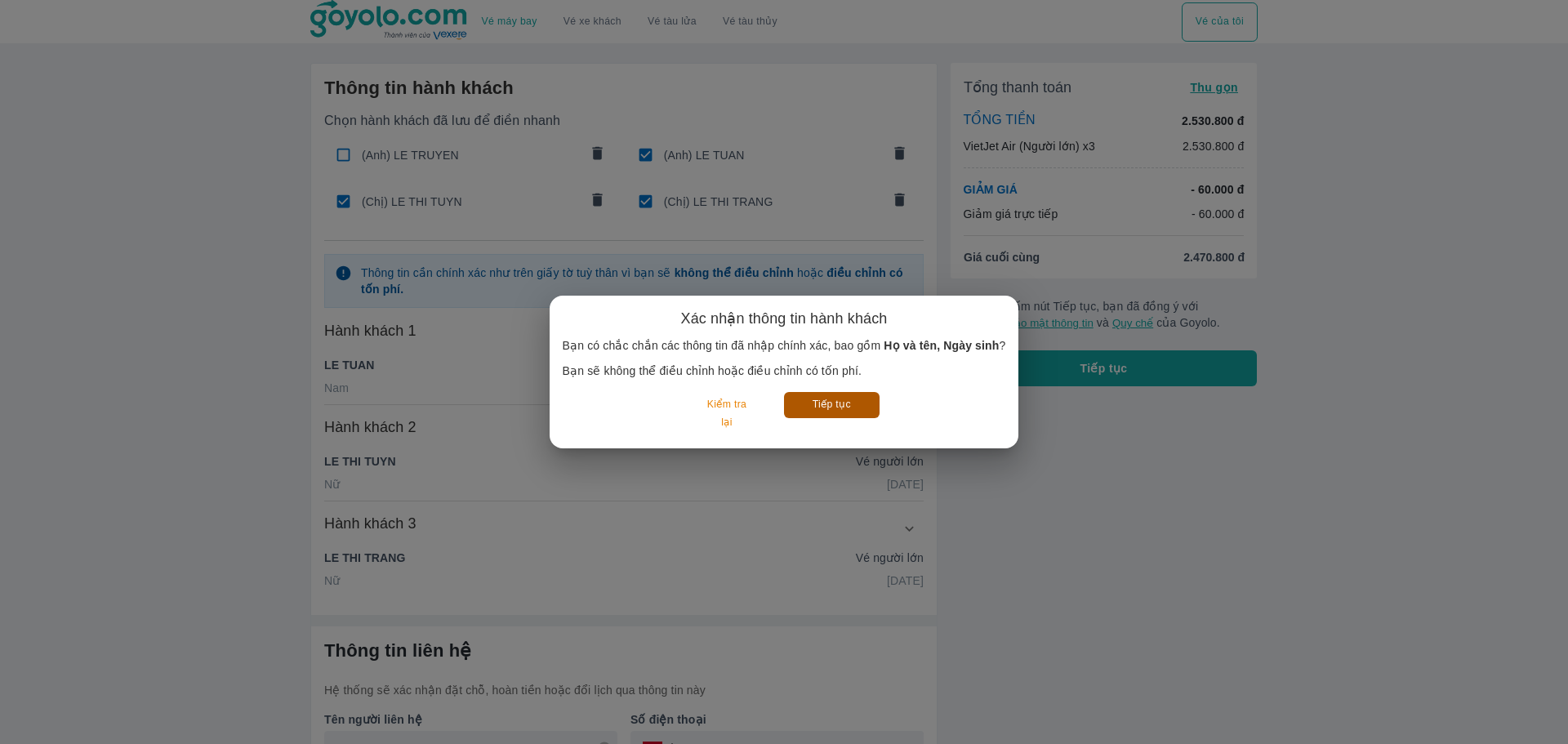
click at [849, 403] on button "Tiếp tục" at bounding box center [832, 404] width 96 height 25
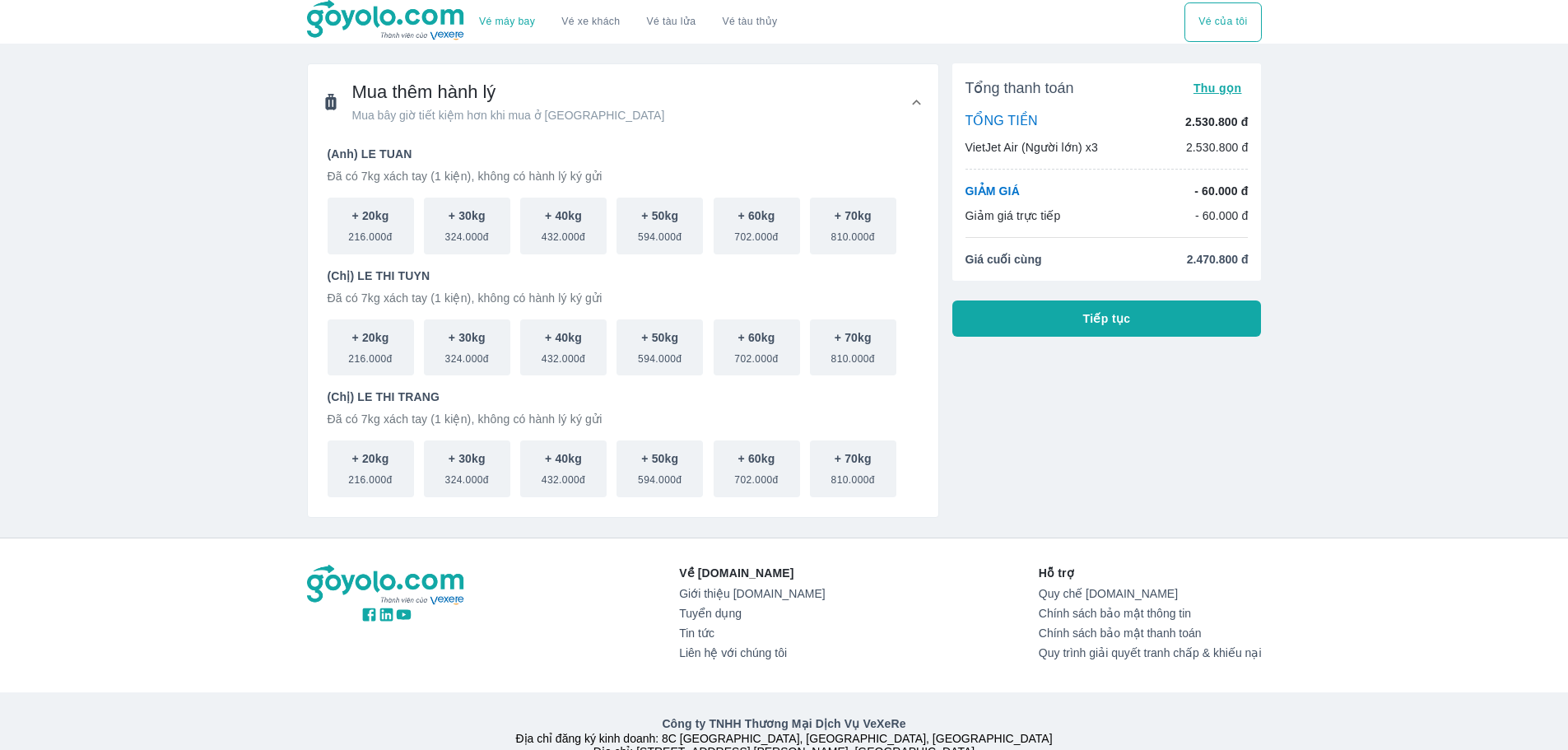
click at [1120, 324] on span "Tiếp tục" at bounding box center [1107, 319] width 48 height 17
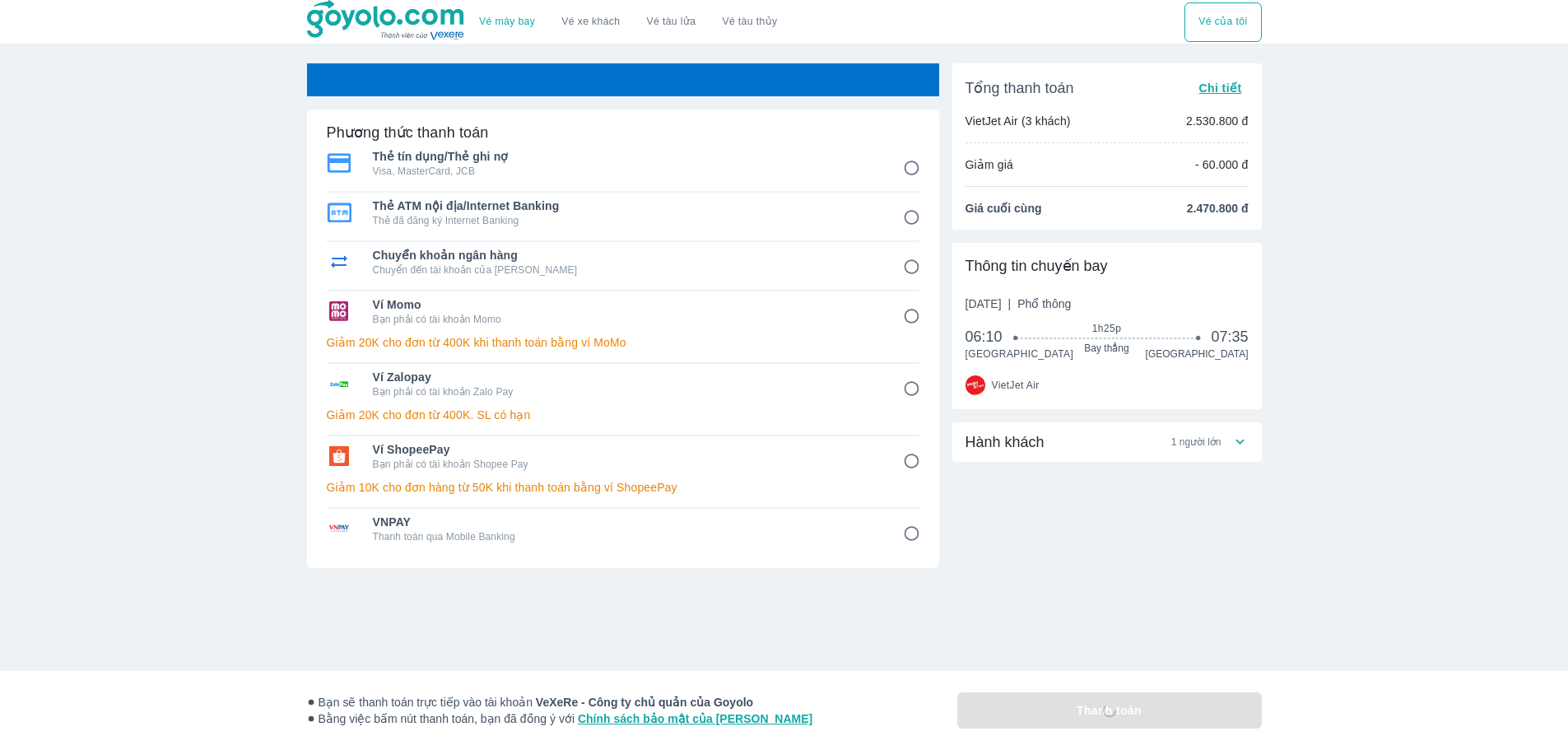
click at [584, 152] on span "Thẻ tín dụng/Thẻ ghi nợ" at bounding box center [626, 157] width 507 height 17
radio input "true"
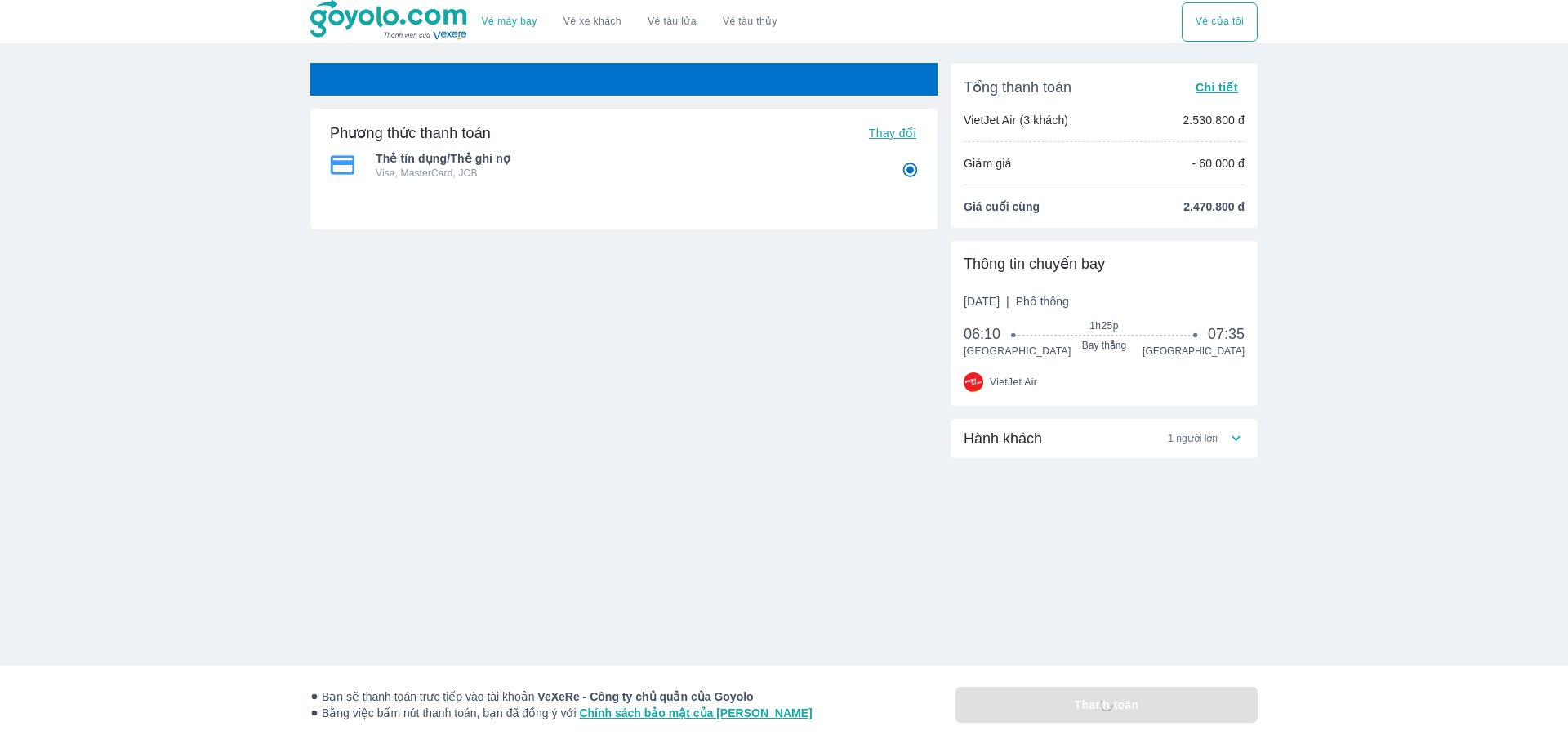
click at [597, 194] on div "Thẻ tín dụng/Thẻ ghi nợ Visa, MasterCard, JCB Thẻ tín dụng/Thẻ ghi nợ Visa, Mas…" at bounding box center [624, 192] width 588 height 95
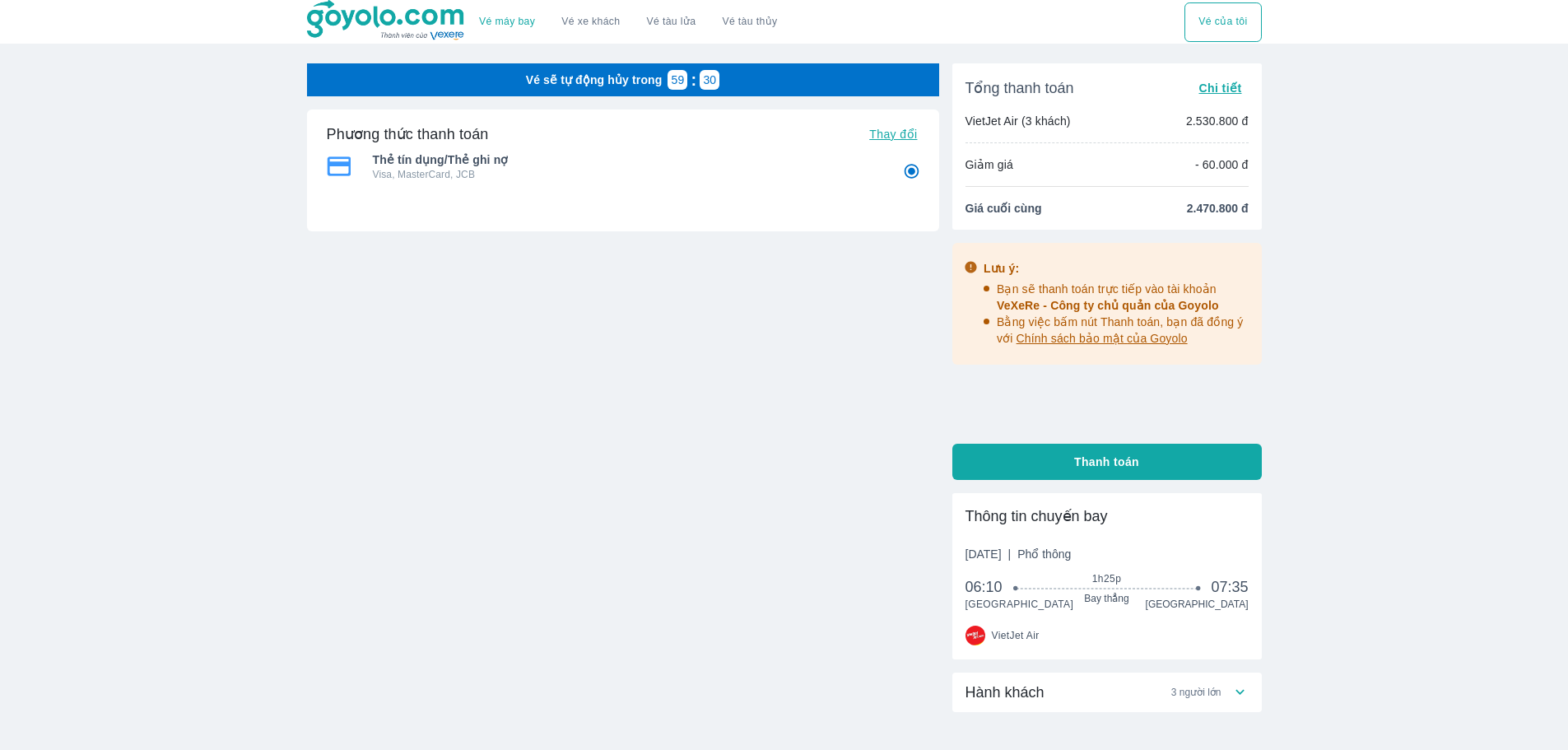
scroll to position [82, 0]
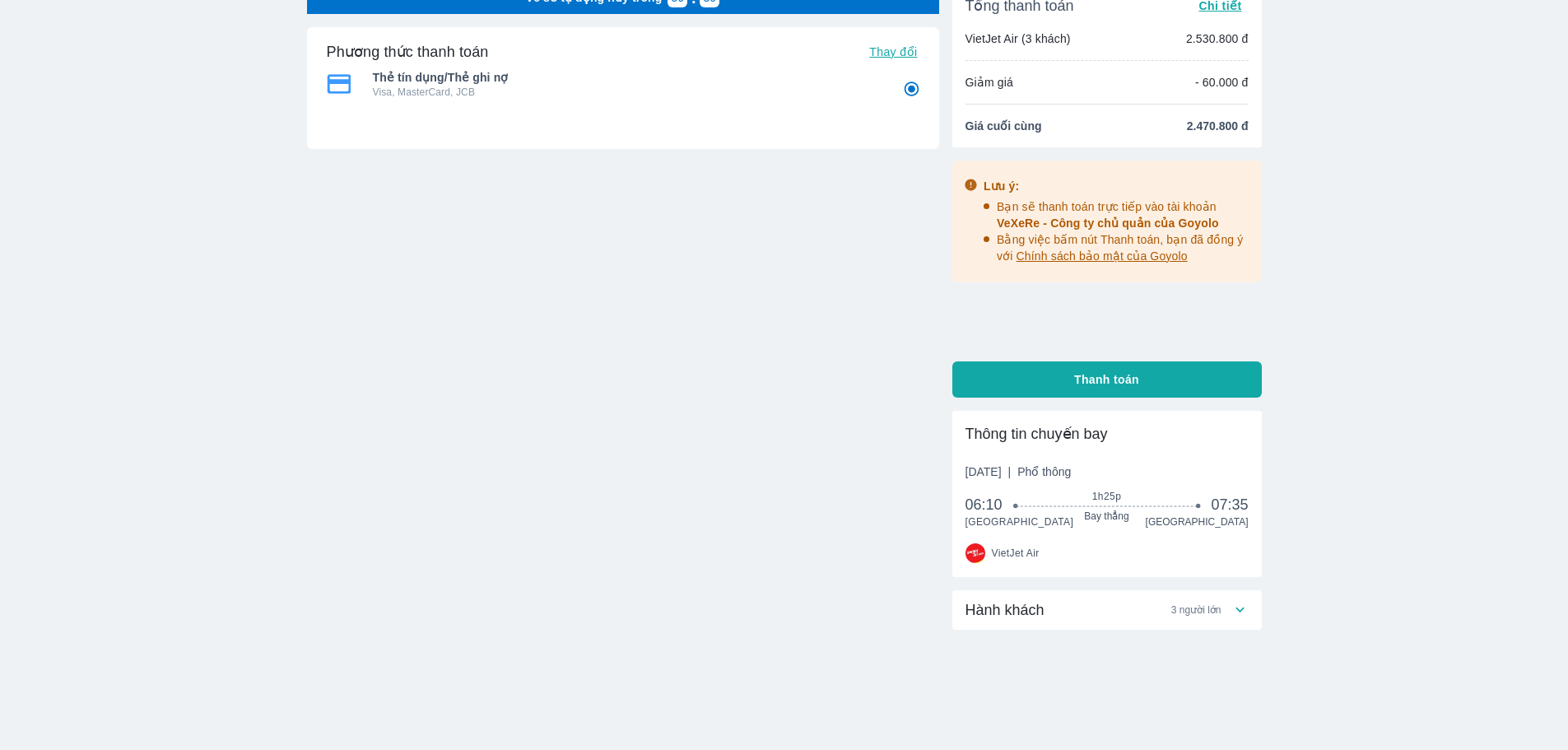
click at [1112, 380] on span "Thanh toán" at bounding box center [1107, 380] width 65 height 17
radio input "false"
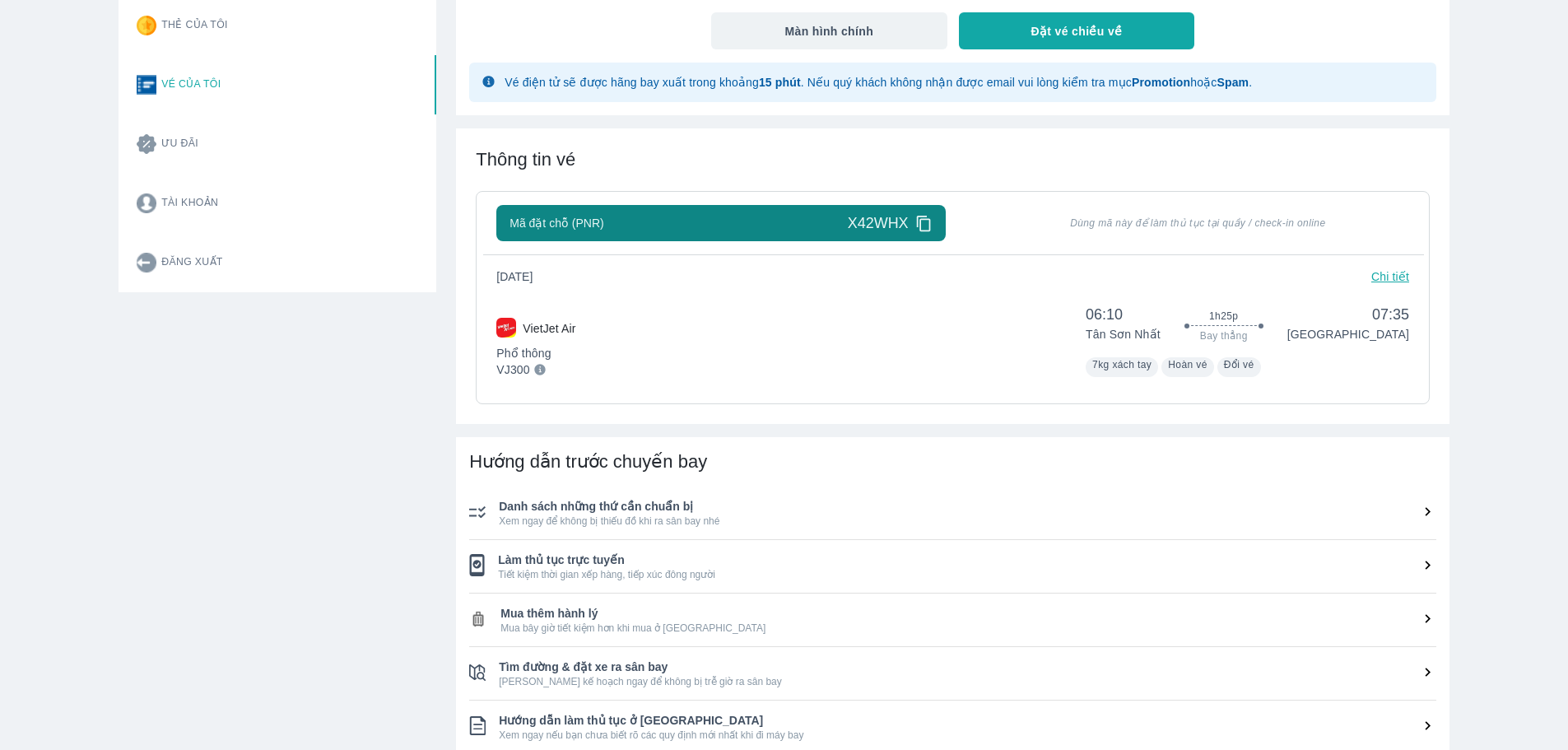
scroll to position [330, 0]
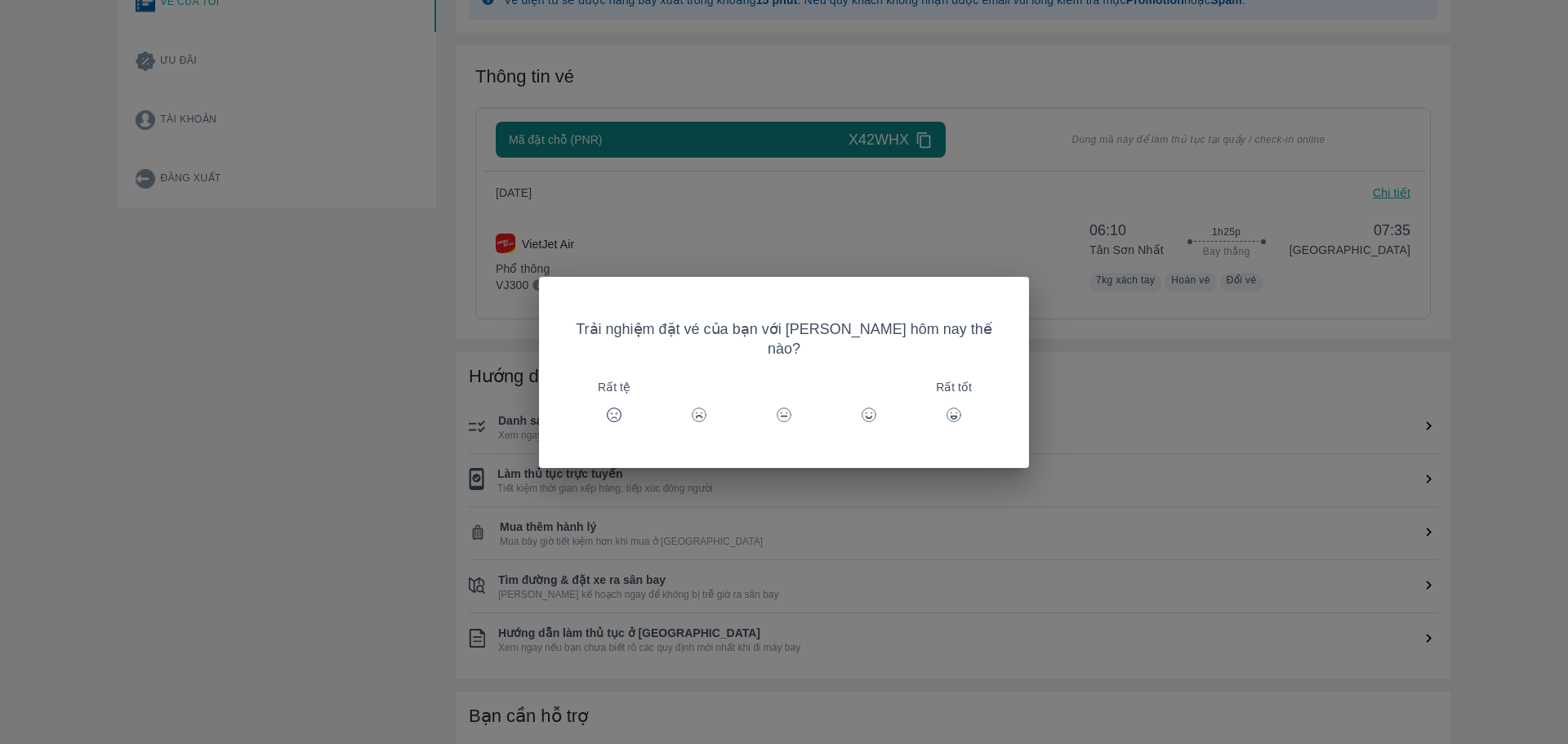
click at [977, 237] on div "Trải nghiệm đặt vé của bạn với [PERSON_NAME] hôm nay thế nào? Rất tệ Rất tốt" at bounding box center [784, 372] width 1568 height 744
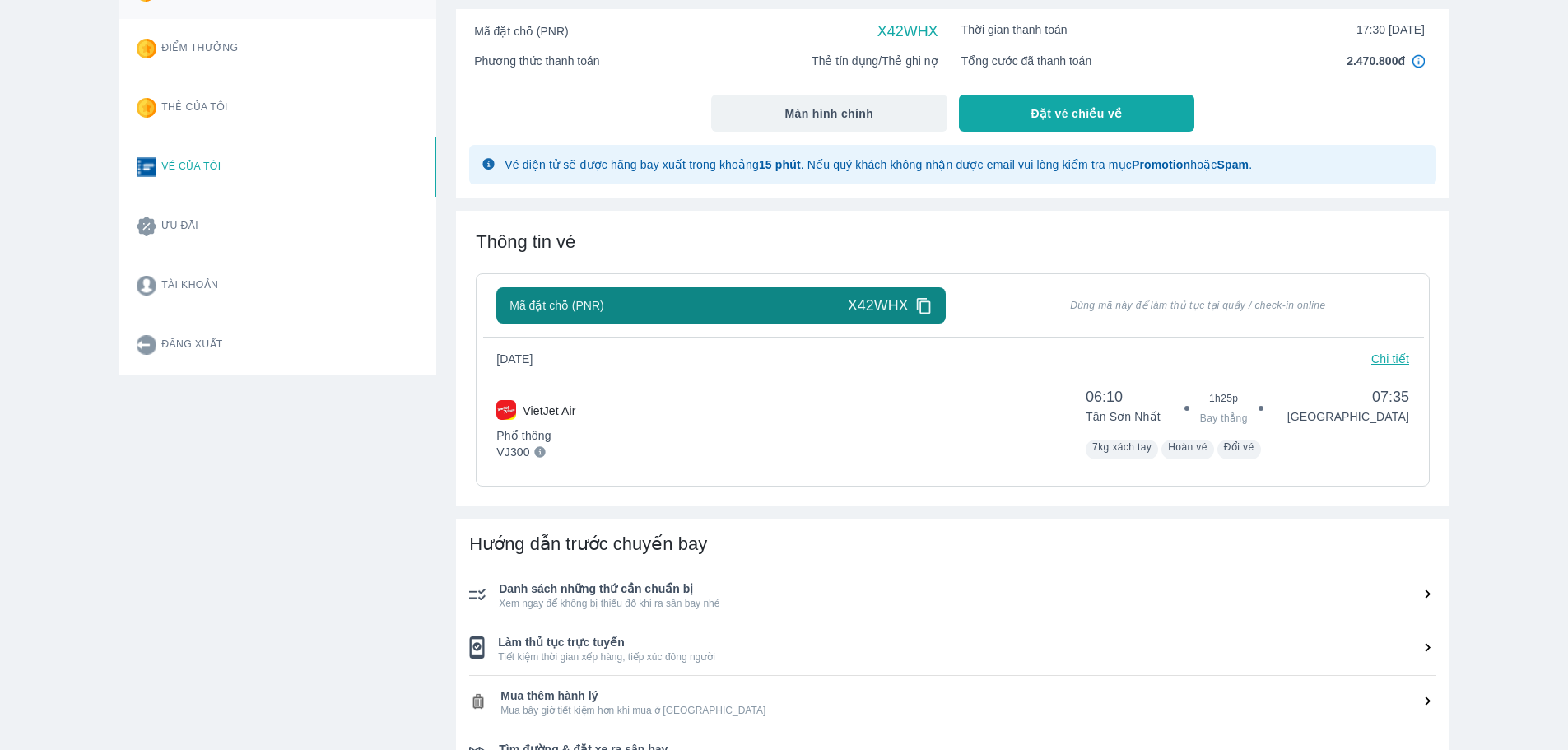
scroll to position [0, 0]
